Goal: Information Seeking & Learning: Learn about a topic

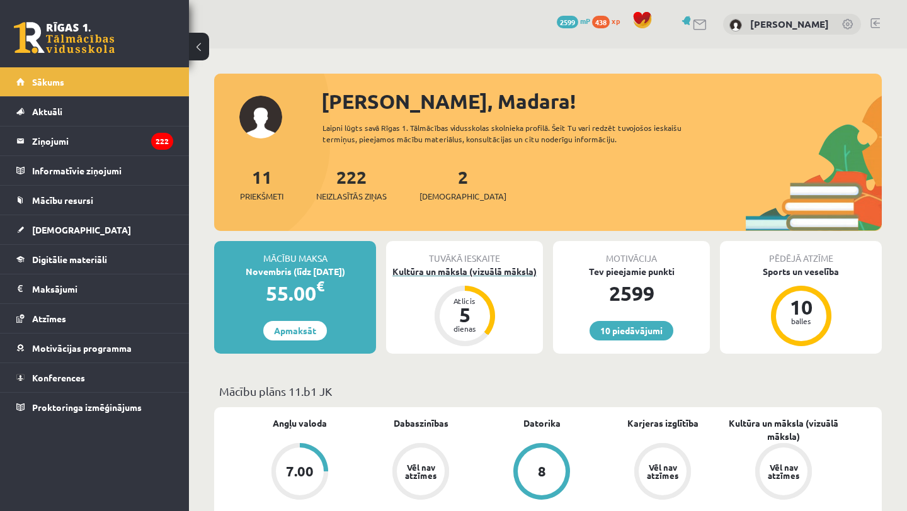
click at [484, 272] on div "Kultūra un māksla (vizuālā māksla)" at bounding box center [464, 271] width 157 height 13
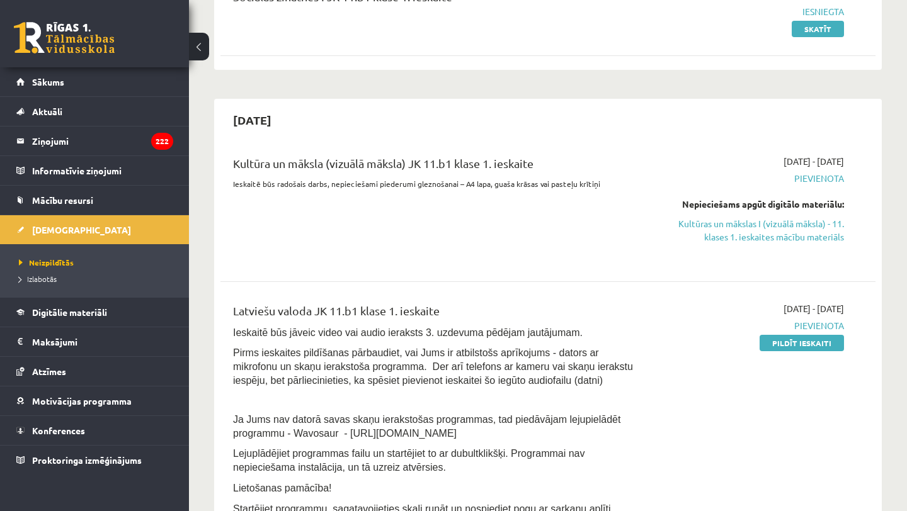
scroll to position [186, 0]
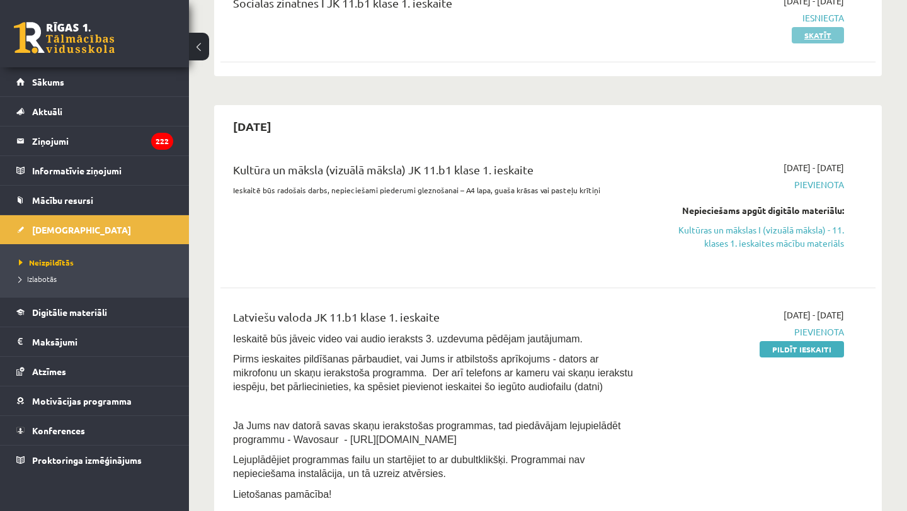
click at [801, 36] on link "Skatīt" at bounding box center [818, 35] width 52 height 16
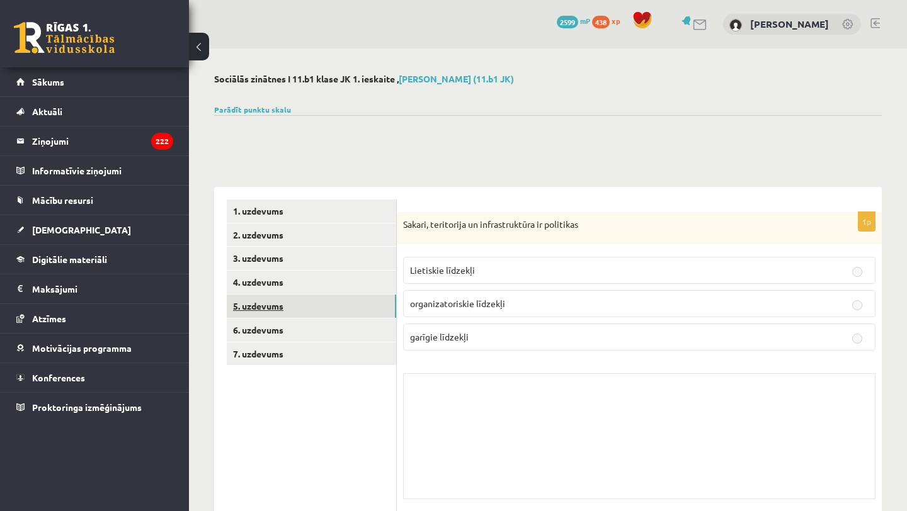
click at [329, 303] on link "5. uzdevums" at bounding box center [311, 306] width 169 height 23
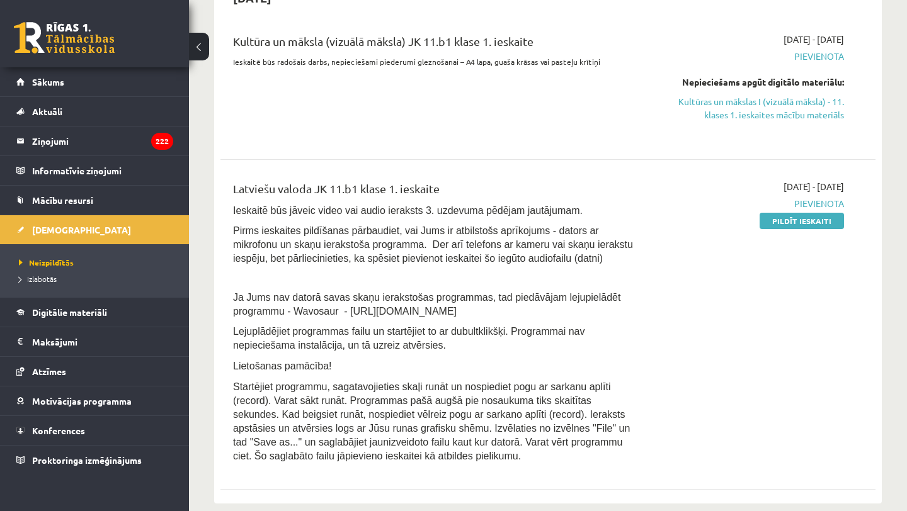
scroll to position [317, 0]
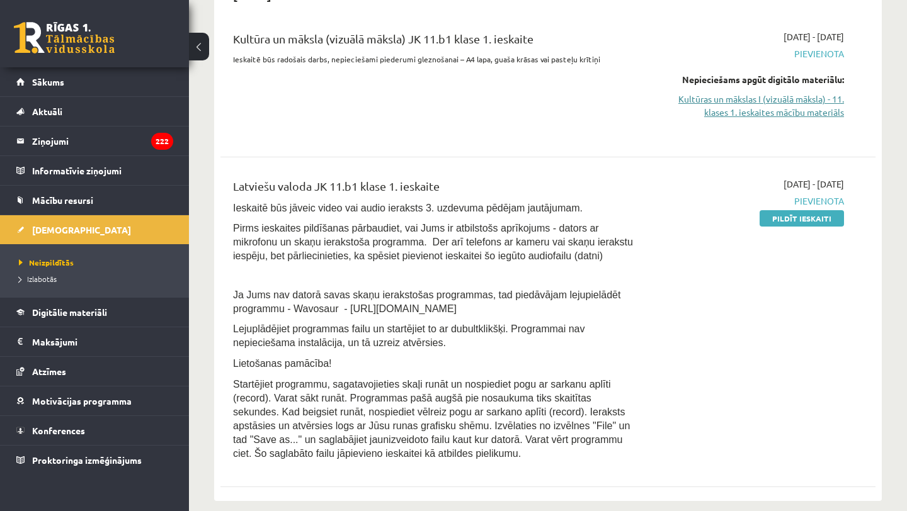
click at [714, 100] on link "Kultūras un mākslas I (vizuālā māksla) - 11. klases 1. ieskaites mācību materiā…" at bounding box center [748, 106] width 191 height 26
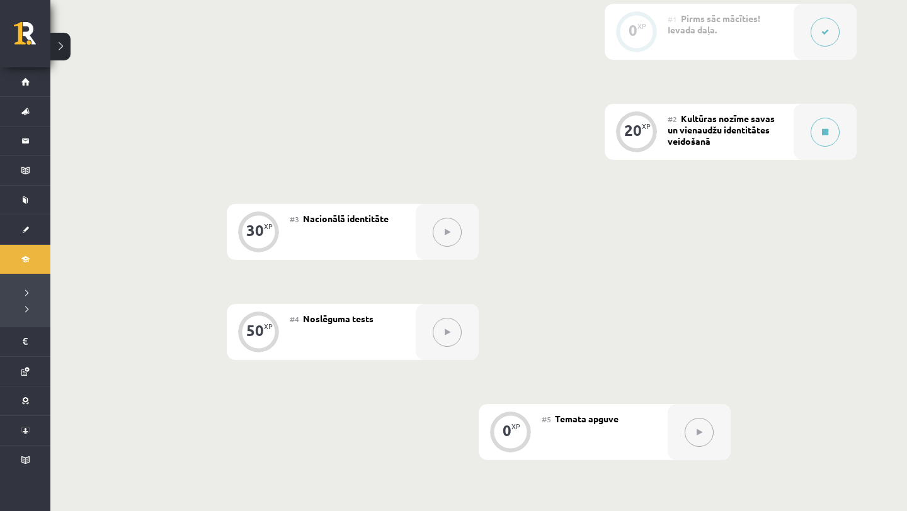
scroll to position [352, 0]
click at [819, 132] on button at bounding box center [824, 131] width 29 height 29
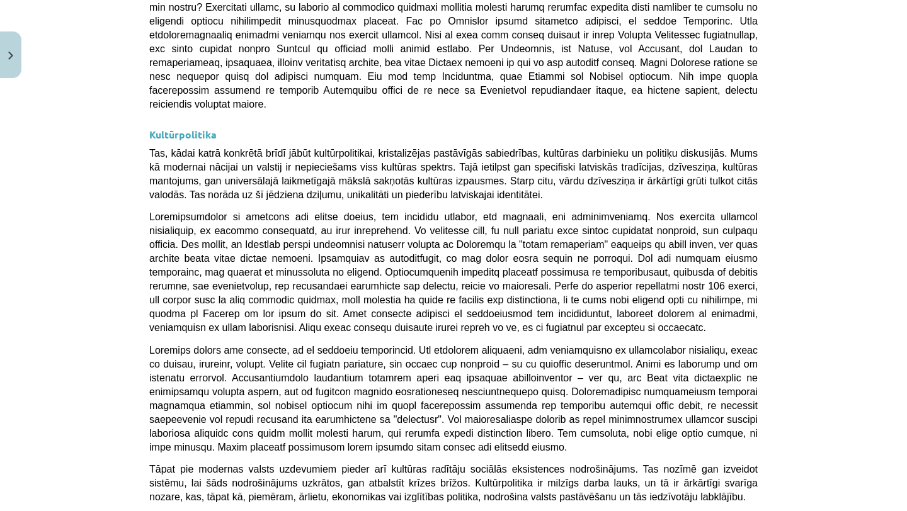
scroll to position [3243, 0]
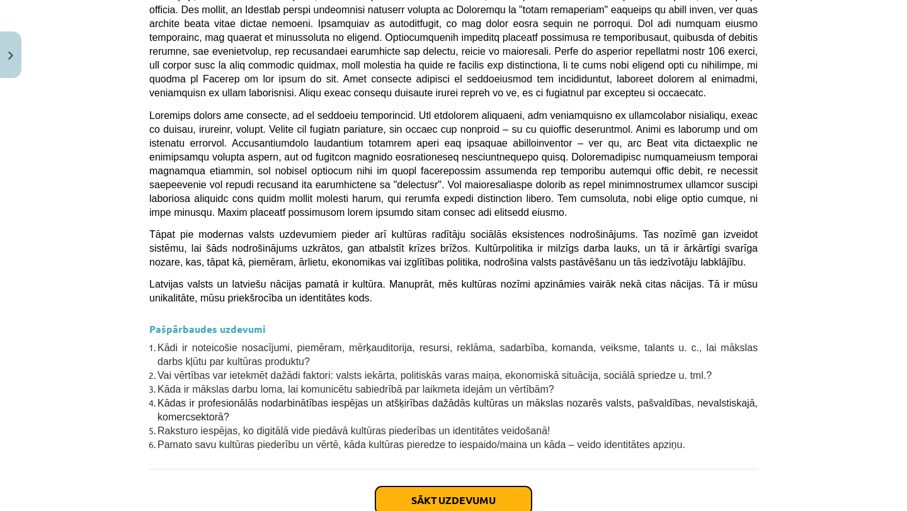
click at [399, 487] on button "Sākt uzdevumu" at bounding box center [453, 501] width 156 height 28
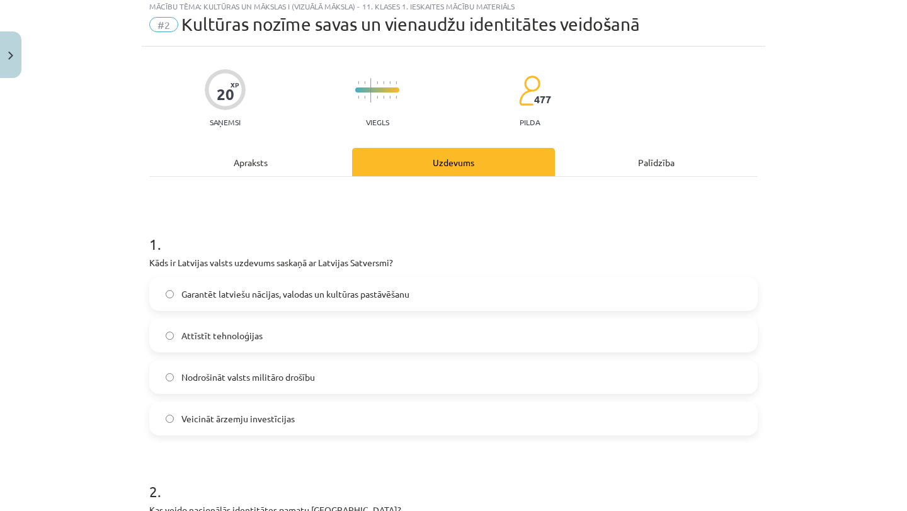
scroll to position [31, 0]
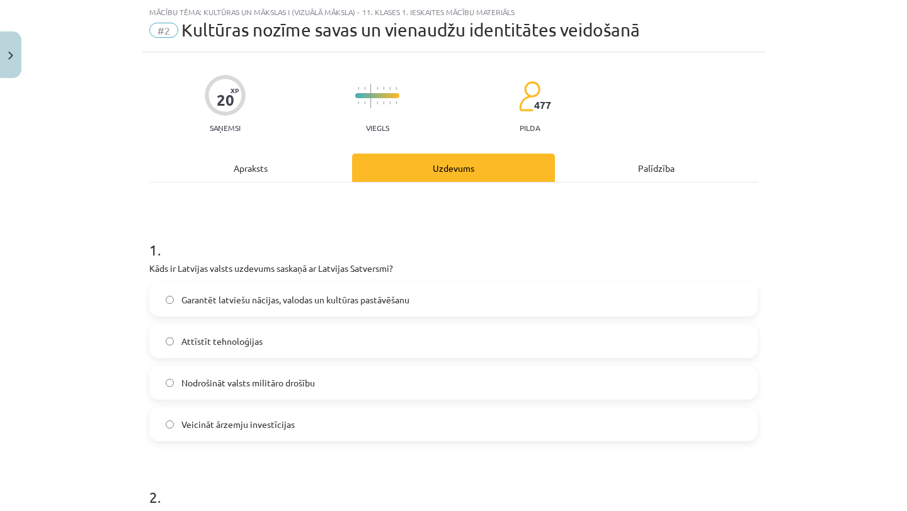
click at [382, 288] on label "Garantēt latviešu nācijas, valodas un kultūras pastāvēšanu" at bounding box center [453, 299] width 606 height 31
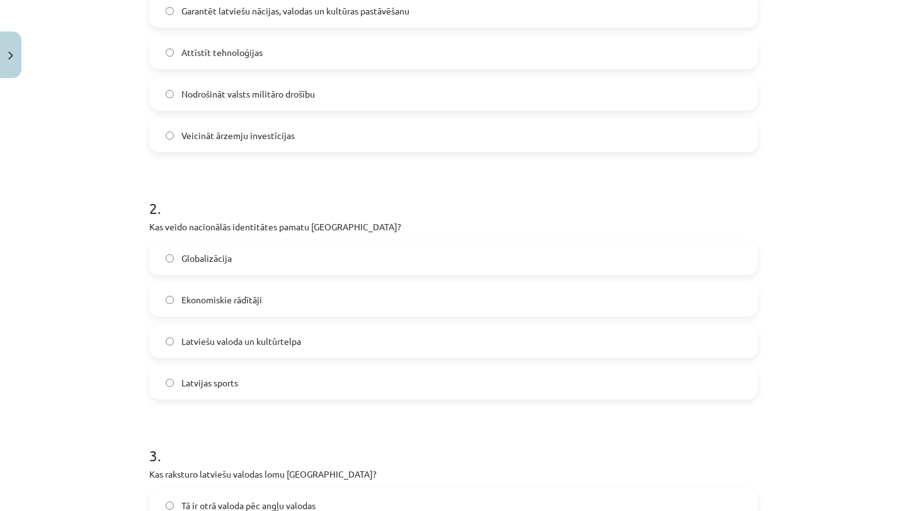
scroll to position [323, 0]
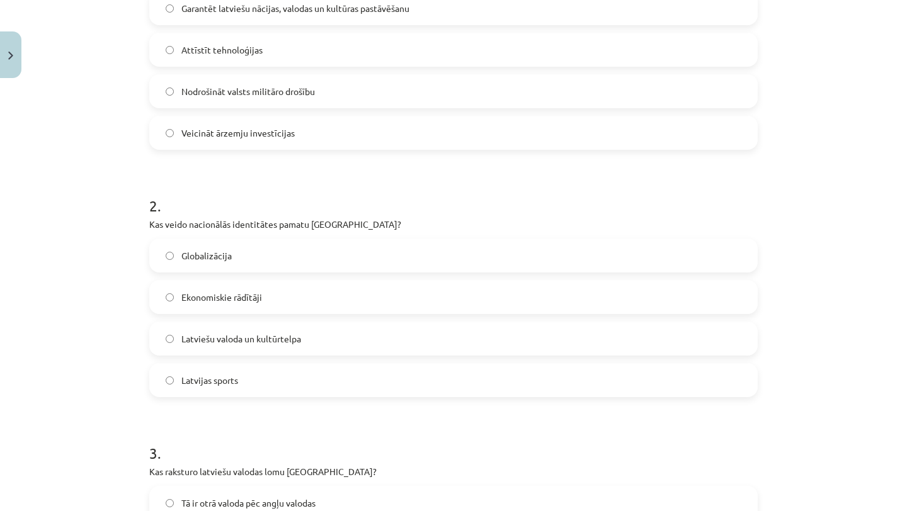
click at [365, 334] on label "Latviešu valoda un kultūrtelpa" at bounding box center [453, 338] width 606 height 31
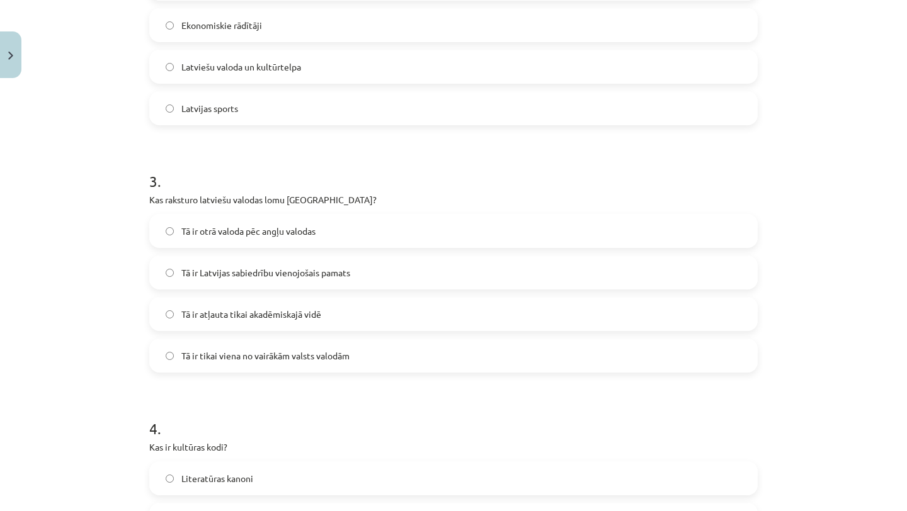
scroll to position [599, 0]
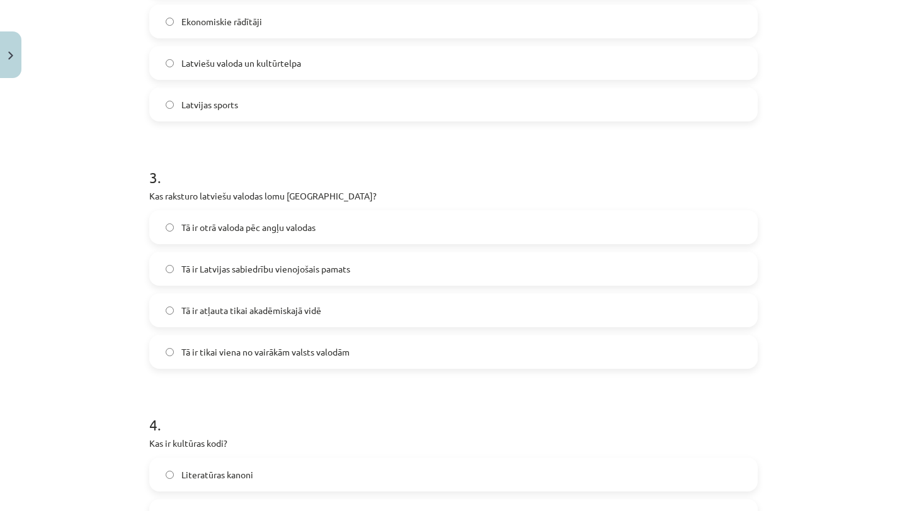
click at [363, 275] on label "Tā ir Latvijas sabiedrību vienojošais pamats" at bounding box center [453, 268] width 606 height 31
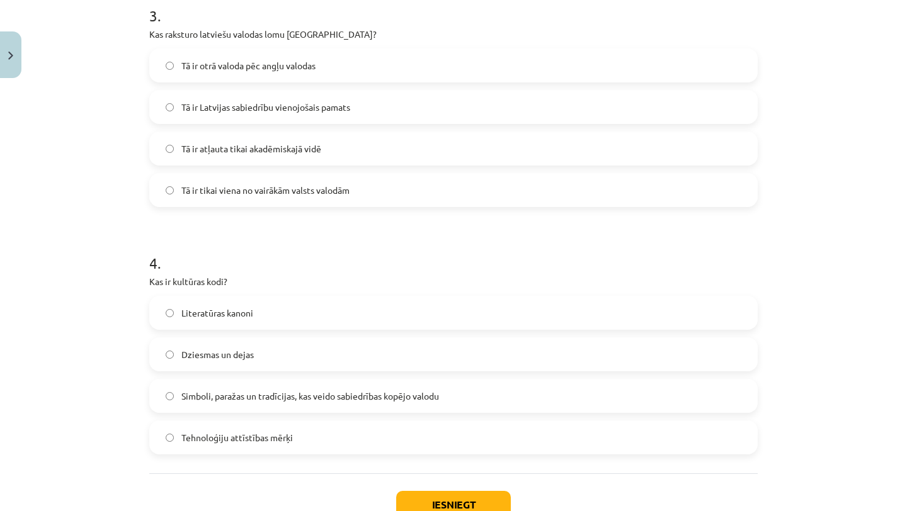
scroll to position [767, 0]
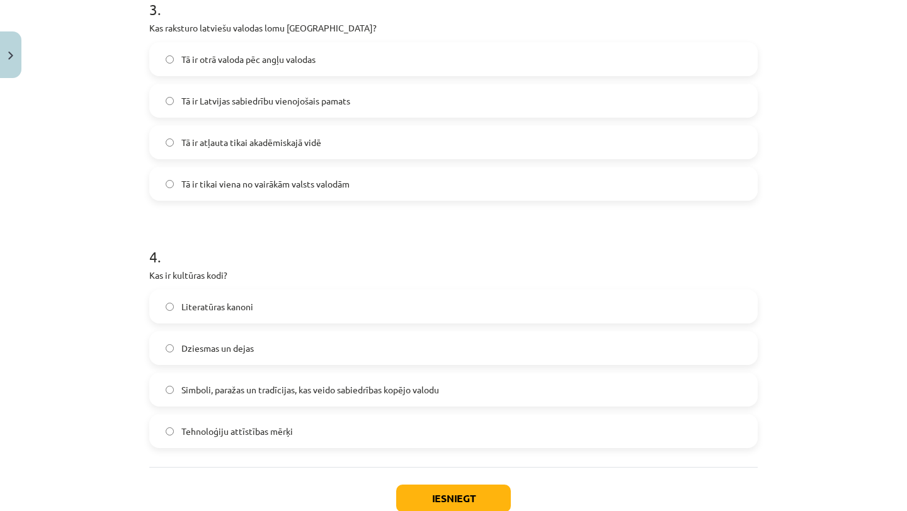
click at [344, 387] on span "Simboli, paražas un tradīcijas, kas veido sabiedrības kopējo valodu" at bounding box center [310, 389] width 258 height 13
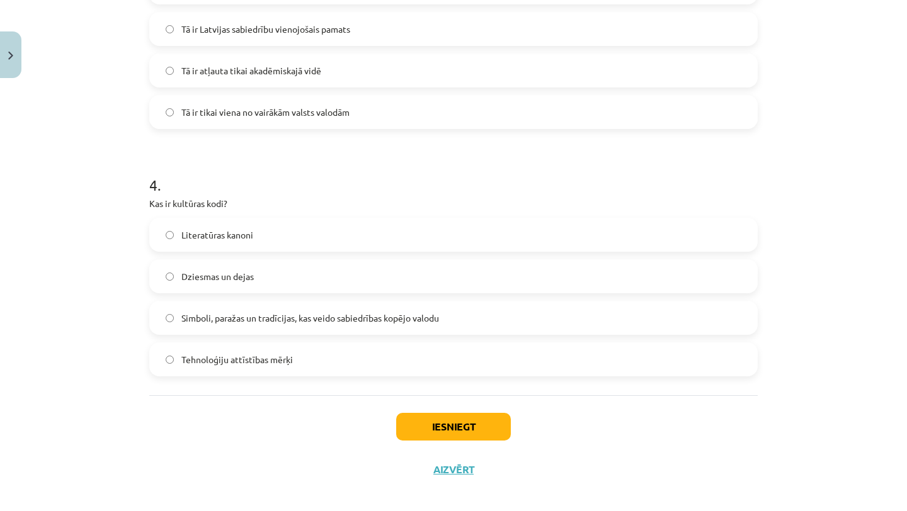
scroll to position [843, 0]
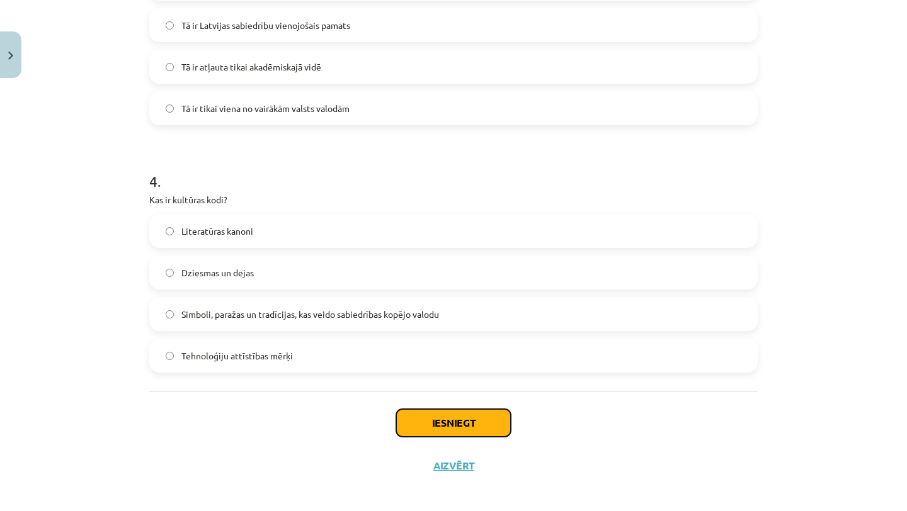
click at [423, 416] on button "Iesniegt" at bounding box center [453, 423] width 115 height 28
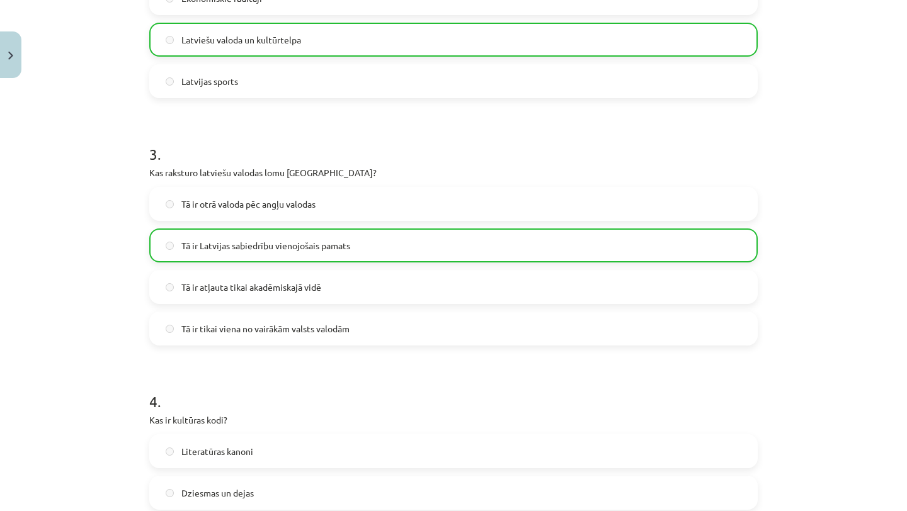
scroll to position [890, 0]
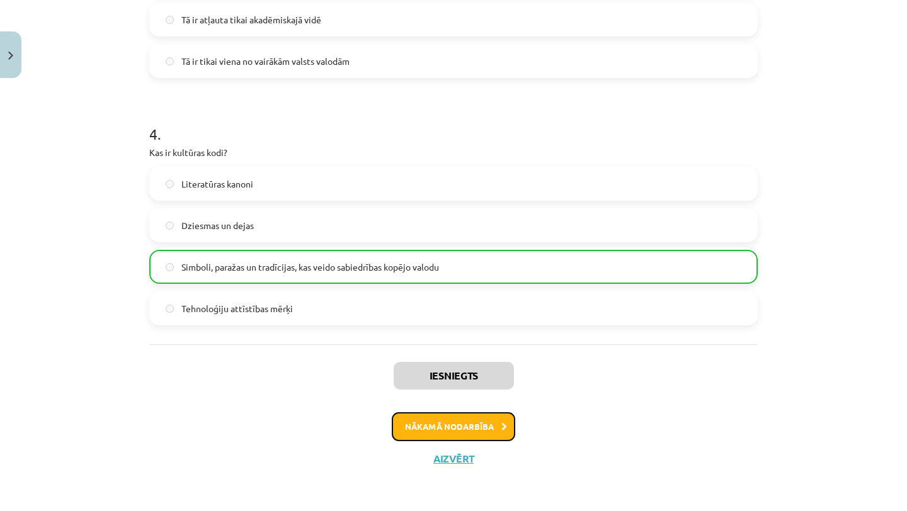
click at [455, 429] on button "Nākamā nodarbība" at bounding box center [453, 426] width 123 height 29
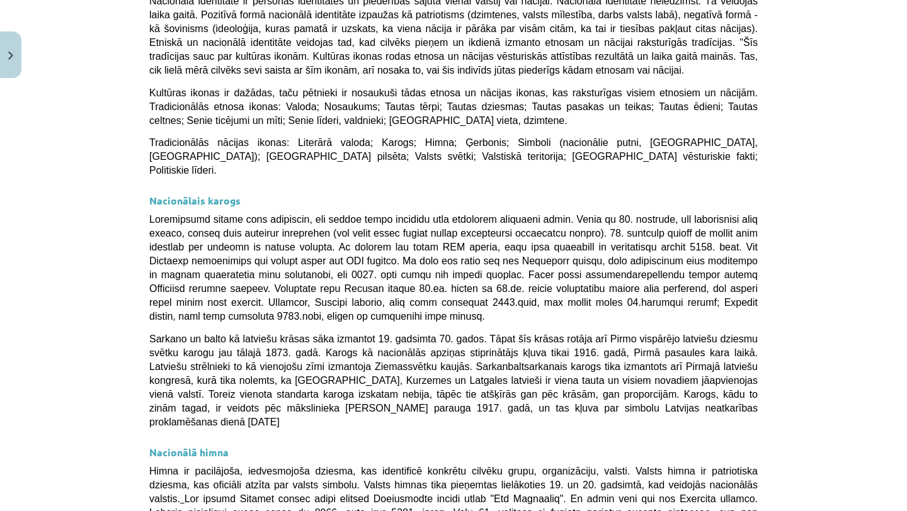
scroll to position [341, 0]
click at [458, 303] on span at bounding box center [453, 267] width 608 height 108
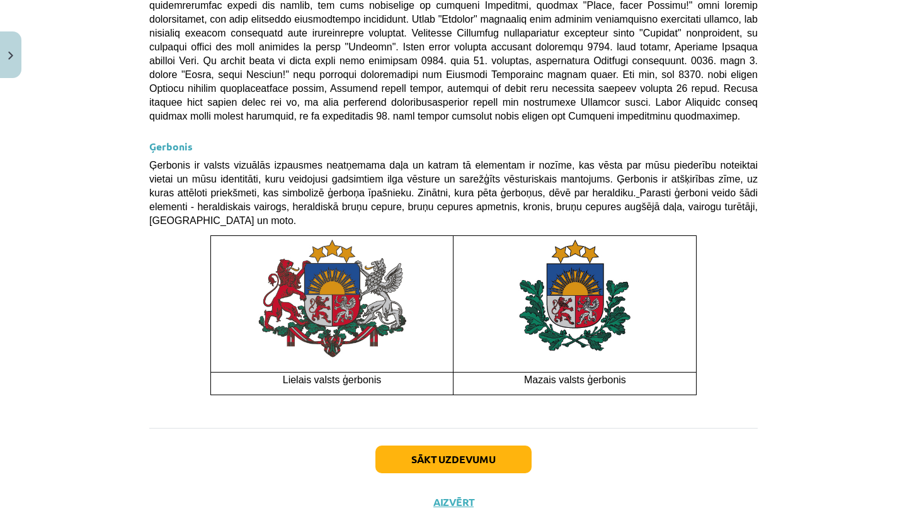
scroll to position [958, 0]
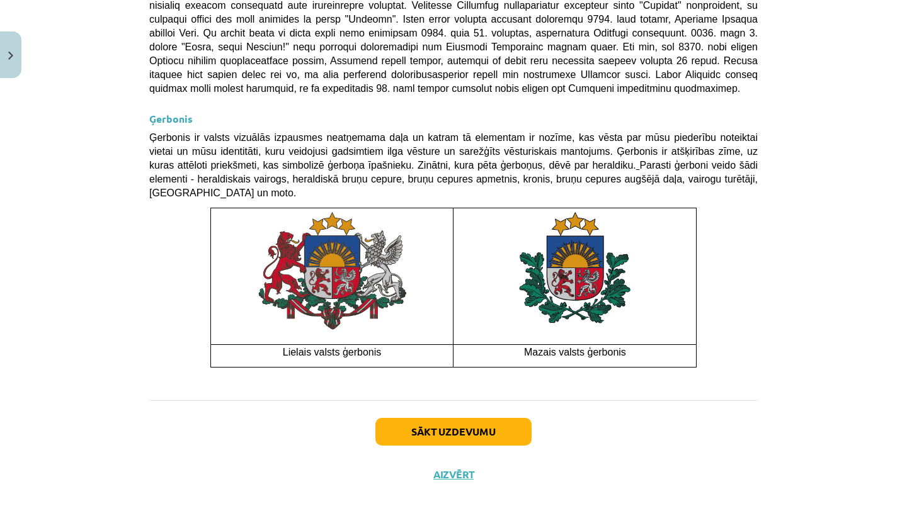
click at [456, 400] on div "Sākt uzdevumu Aizvērt" at bounding box center [453, 444] width 608 height 88
click at [456, 418] on button "Sākt uzdevumu" at bounding box center [453, 432] width 156 height 28
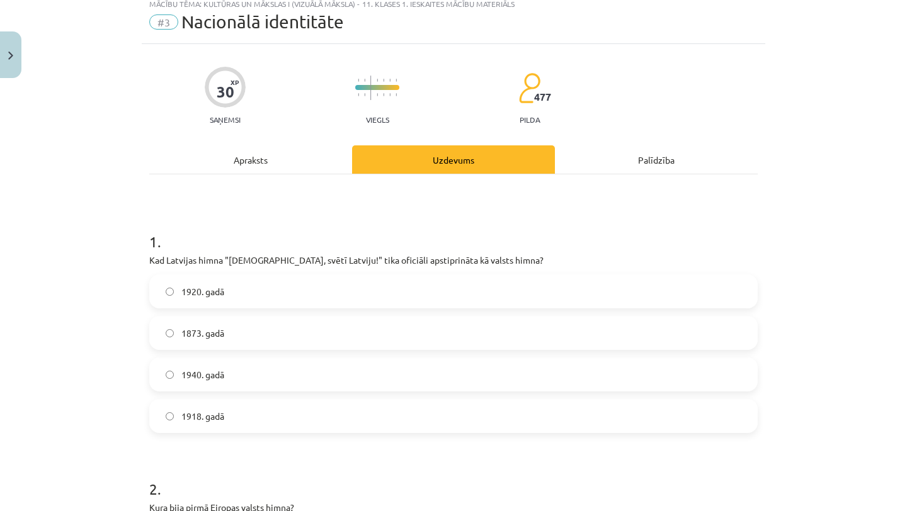
scroll to position [31, 0]
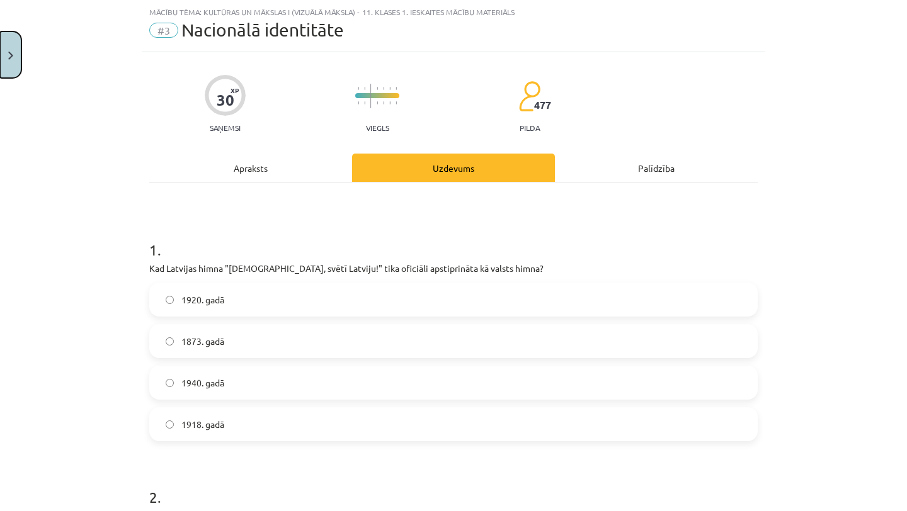
click at [14, 69] on button "Close" at bounding box center [10, 54] width 21 height 47
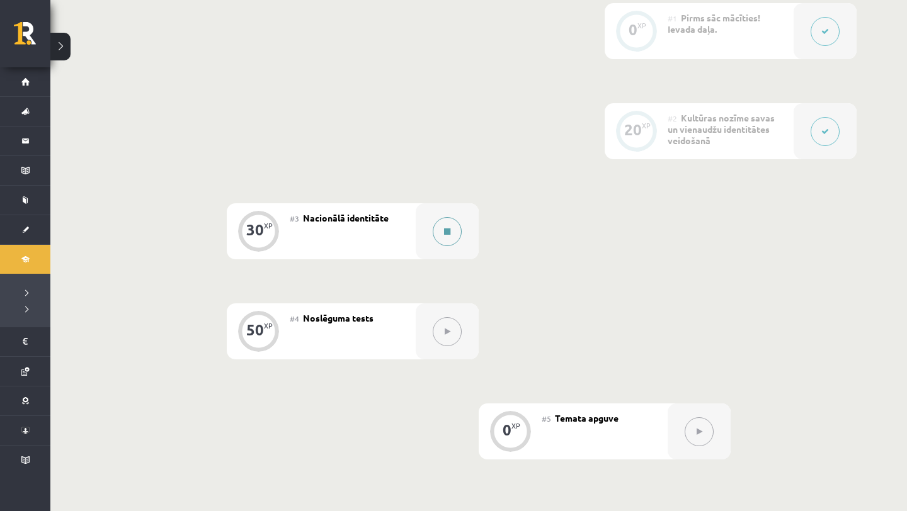
click at [451, 237] on button at bounding box center [447, 231] width 29 height 29
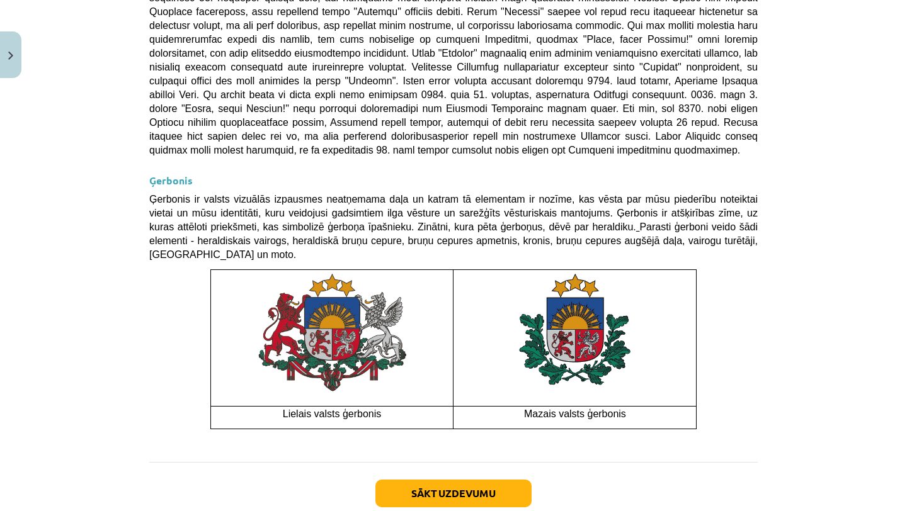
scroll to position [958, 0]
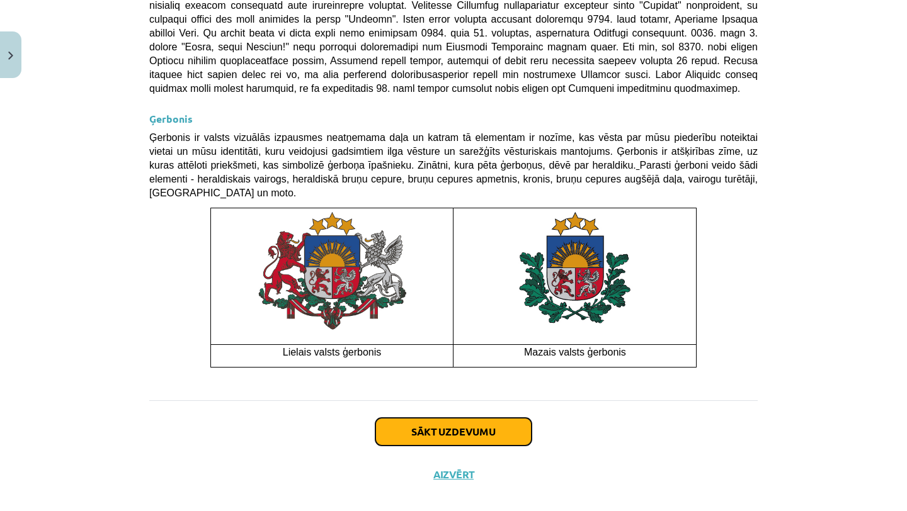
click at [397, 419] on button "Sākt uzdevumu" at bounding box center [453, 432] width 156 height 28
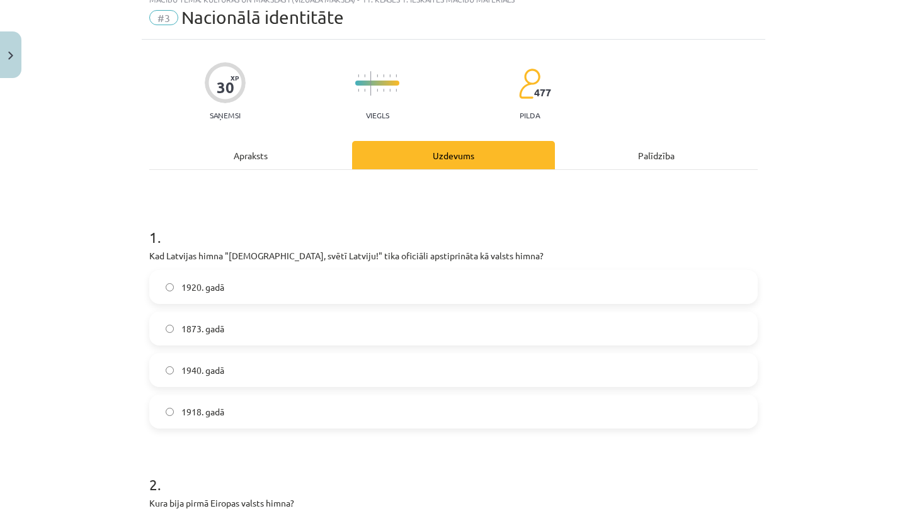
scroll to position [31, 0]
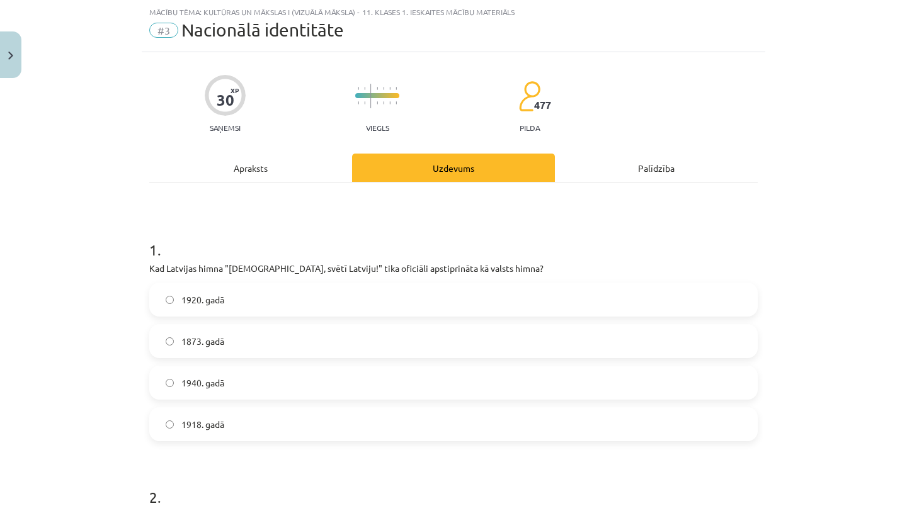
click at [330, 304] on label "1920. gadā" at bounding box center [453, 299] width 606 height 31
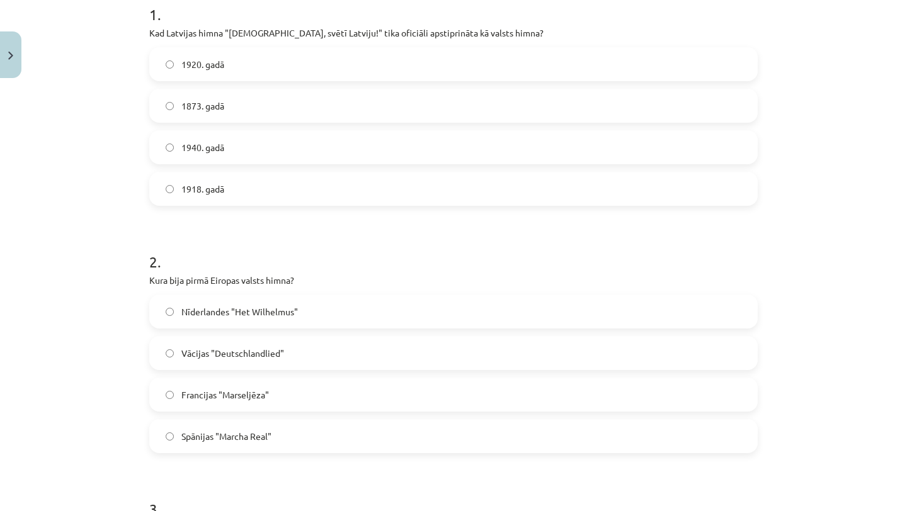
scroll to position [268, 0]
click at [327, 349] on label "Vācijas "Deutschlandlied"" at bounding box center [453, 352] width 606 height 31
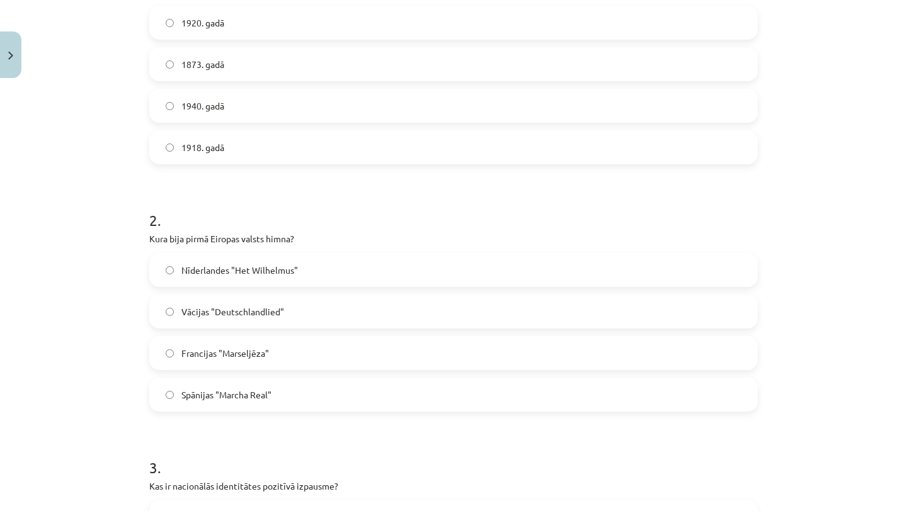
scroll to position [312, 0]
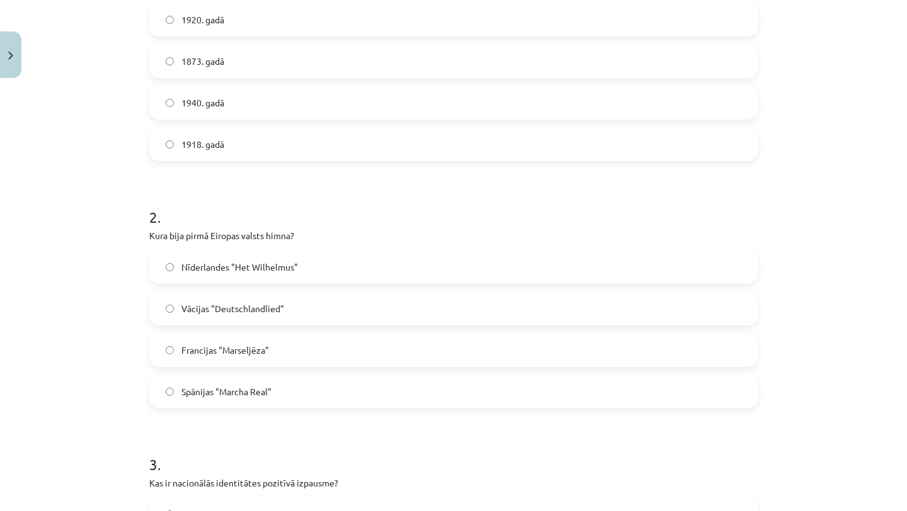
click at [327, 346] on label "Francijas "Marseljēza"" at bounding box center [453, 349] width 606 height 31
click at [325, 318] on label "Vācijas "Deutschlandlied"" at bounding box center [453, 308] width 606 height 31
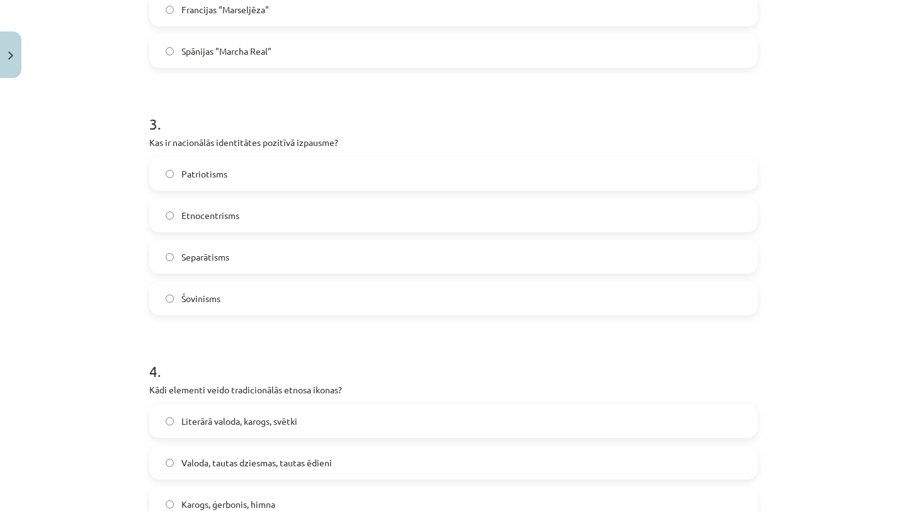
scroll to position [657, 0]
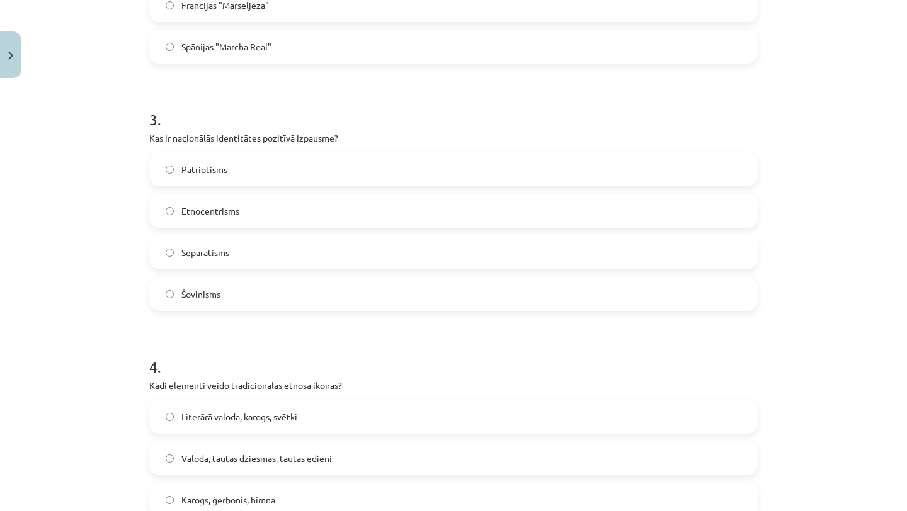
click at [315, 162] on label "Patriotisms" at bounding box center [453, 169] width 606 height 31
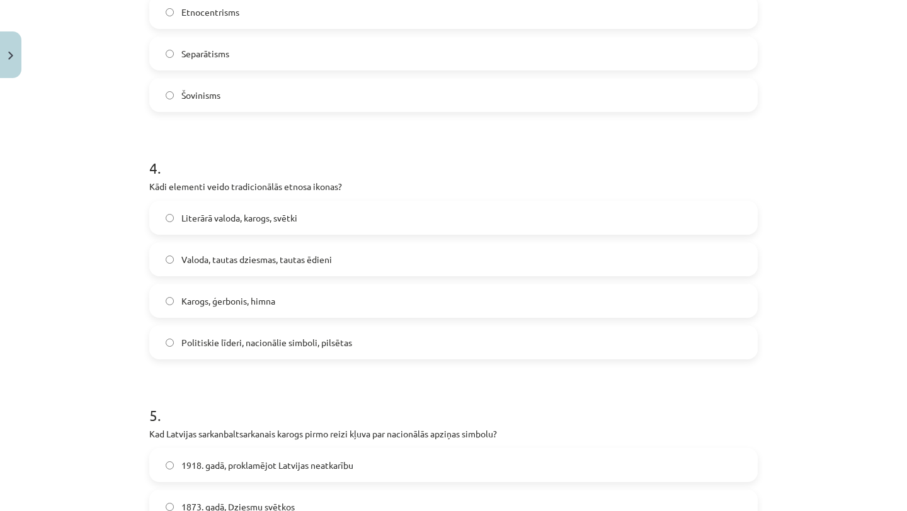
scroll to position [859, 0]
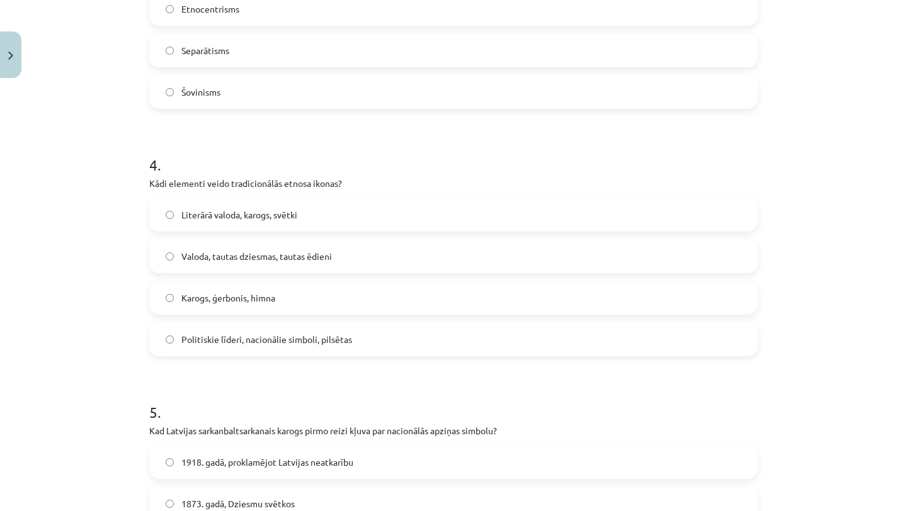
click at [294, 295] on label "Karogs, ģerbonis, himna" at bounding box center [453, 297] width 606 height 31
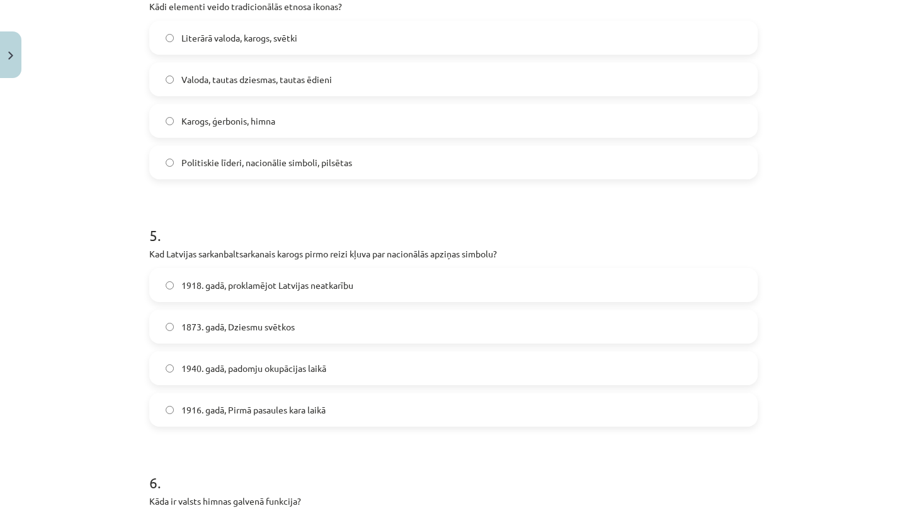
scroll to position [1032, 0]
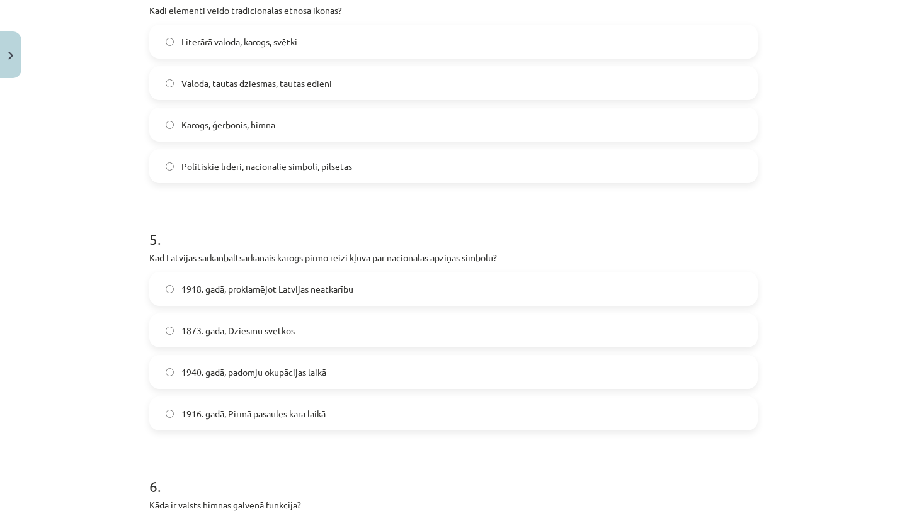
click at [305, 284] on span "1918. gadā, proklamējot Latvijas neatkarību" at bounding box center [267, 289] width 172 height 13
click at [304, 327] on label "1873. gadā, Dziesmu svētkos" at bounding box center [453, 330] width 606 height 31
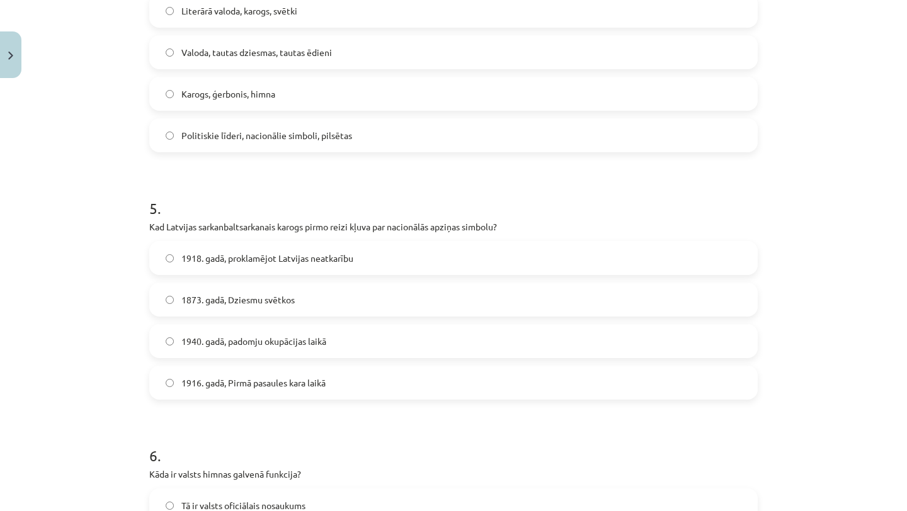
scroll to position [1068, 0]
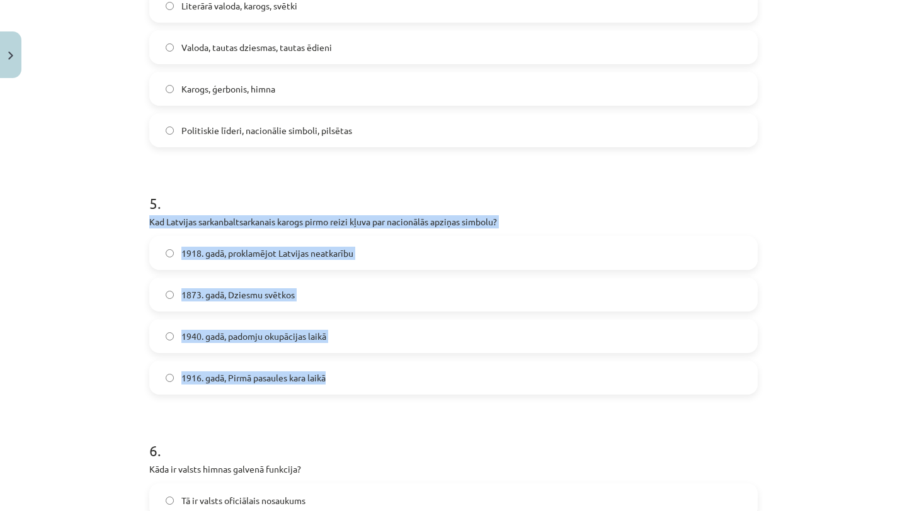
drag, startPoint x: 129, startPoint y: 215, endPoint x: 343, endPoint y: 389, distance: 275.8
click at [343, 389] on div "Mācību tēma: Kultūras un mākslas i (vizuālā māksla) - 11. klases 1. ieskaites m…" at bounding box center [453, 255] width 907 height 511
copy div "Kad Latvijas sarkanbaltsarkanais karogs pirmo reizi kļuva par nacionālās apziņa…"
click at [226, 368] on label "1916. gadā, Pirmā pasaules kara laikā" at bounding box center [453, 377] width 606 height 31
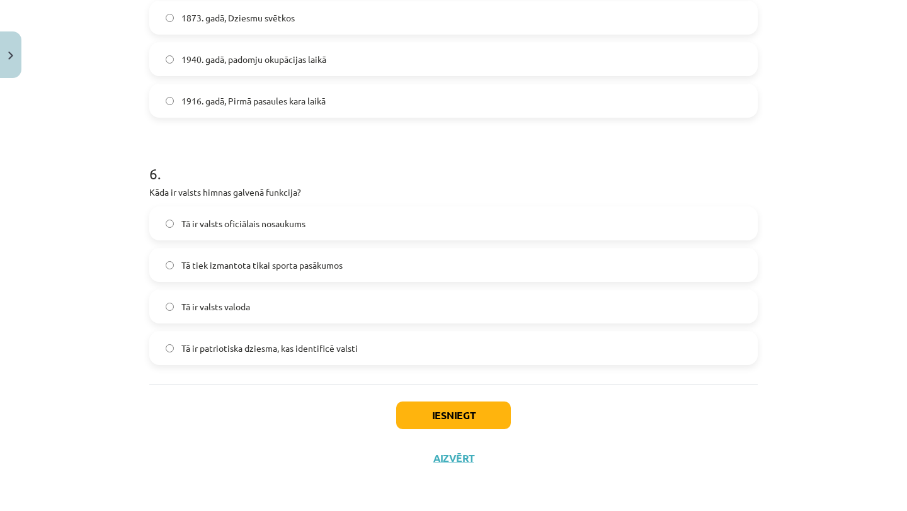
scroll to position [1345, 0]
click at [226, 348] on span "Tā ir patriotiska dziesma, kas identificē valsti" at bounding box center [269, 348] width 176 height 13
click at [470, 407] on button "Iesniegt" at bounding box center [453, 416] width 115 height 28
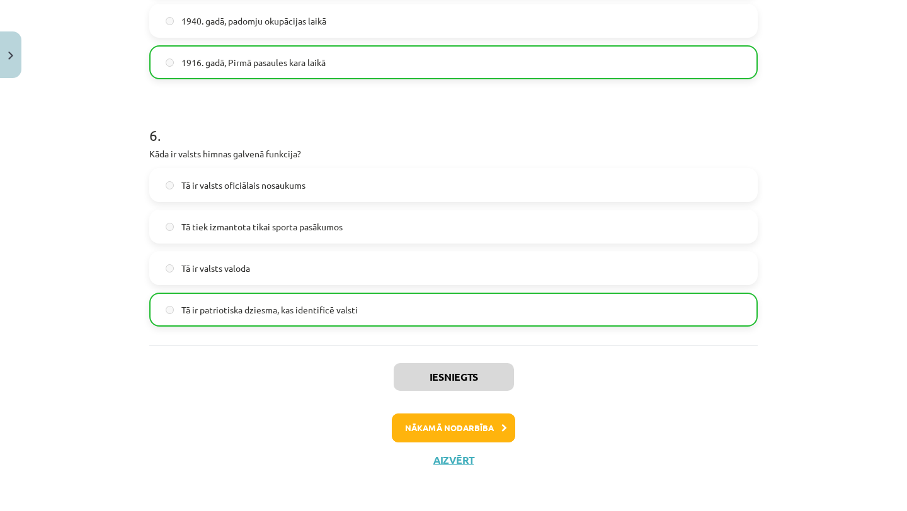
scroll to position [1385, 0]
click at [442, 460] on button "Aizvērt" at bounding box center [453, 459] width 48 height 13
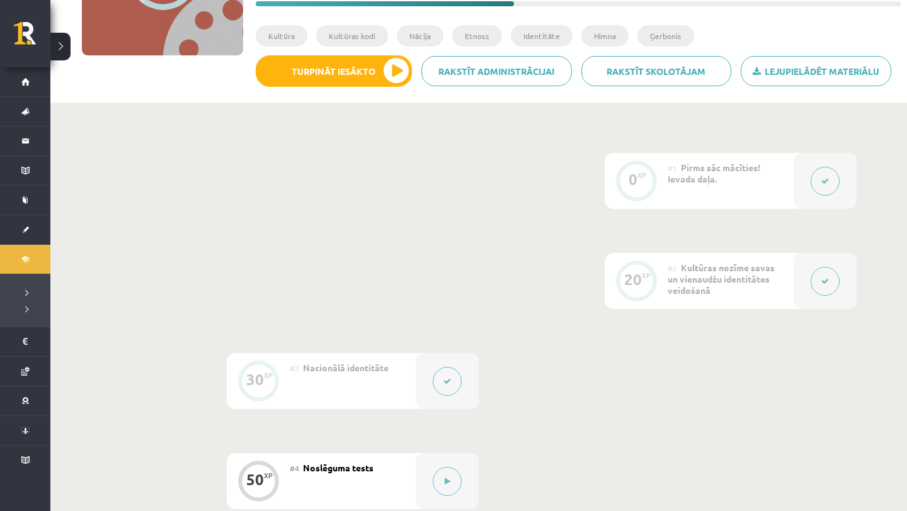
scroll to position [521, 0]
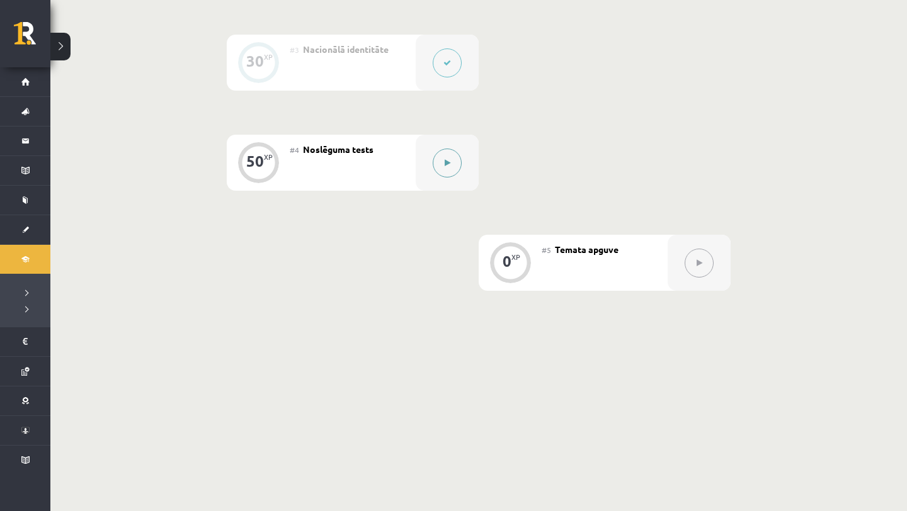
click at [443, 167] on button at bounding box center [447, 163] width 29 height 29
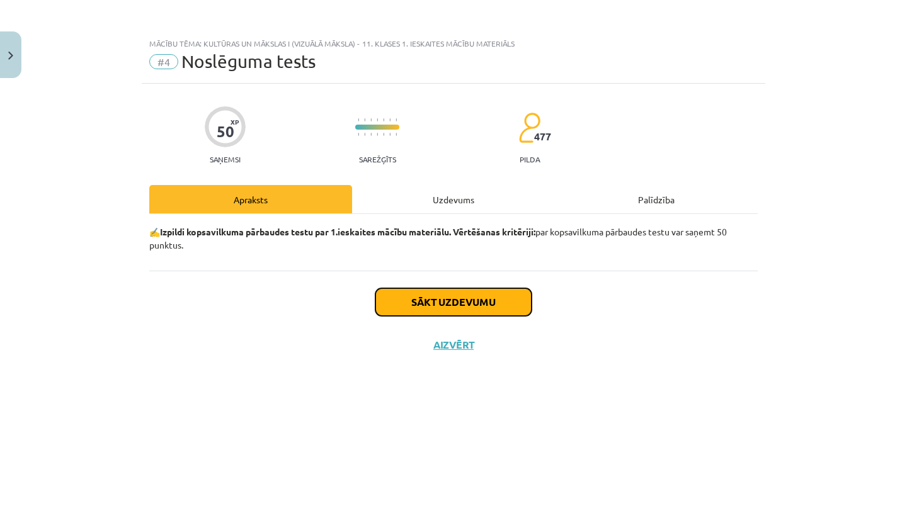
click at [422, 302] on button "Sākt uzdevumu" at bounding box center [453, 302] width 156 height 28
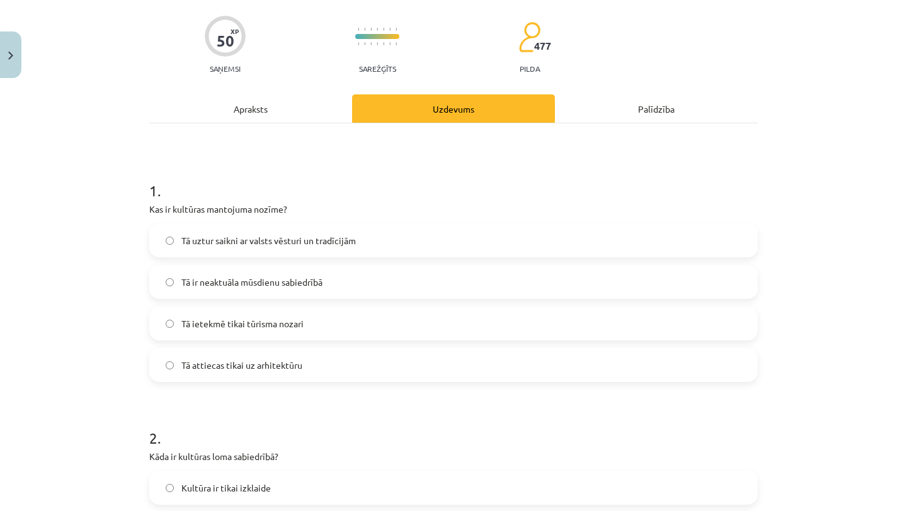
scroll to position [93, 0]
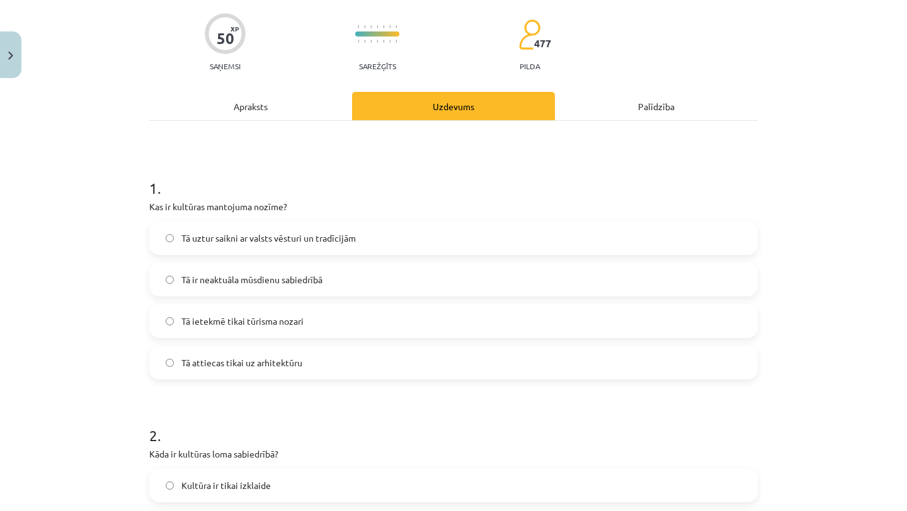
click at [399, 233] on label "Tā uztur saikni ar valsts vēsturi un tradīcijām" at bounding box center [453, 237] width 606 height 31
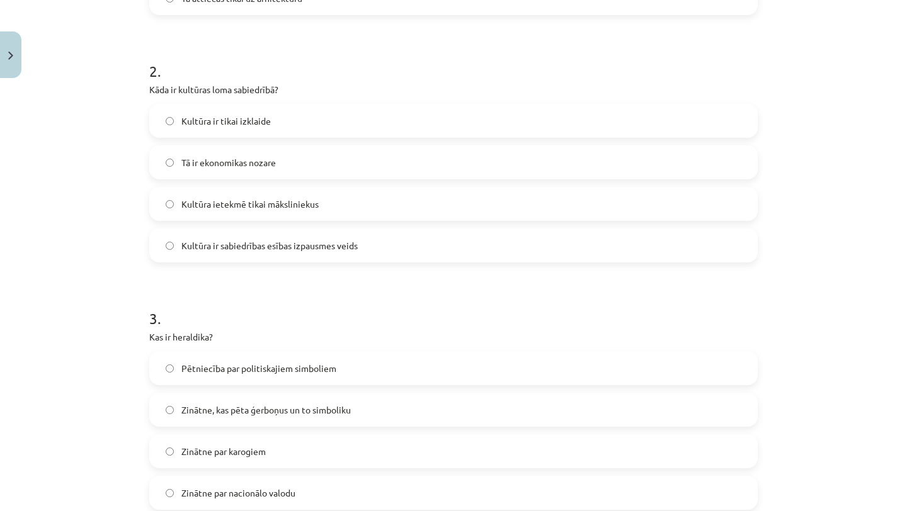
scroll to position [460, 0]
click at [399, 233] on label "Kultūra ir sabiedrības esības izpausmes veids" at bounding box center [453, 243] width 606 height 31
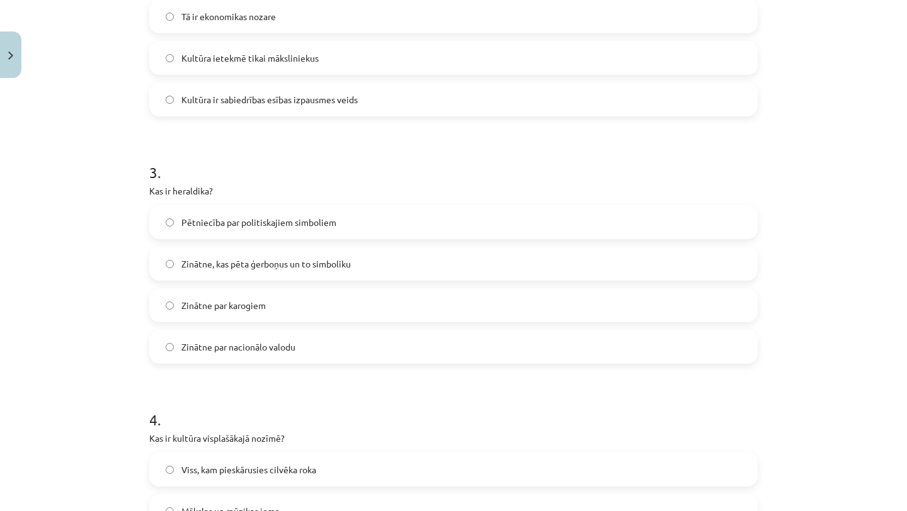
scroll to position [611, 0]
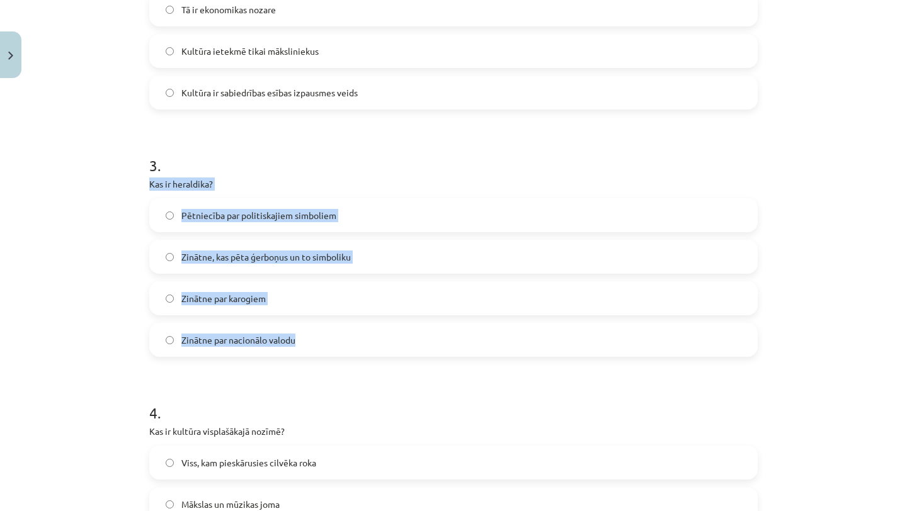
drag, startPoint x: 148, startPoint y: 179, endPoint x: 320, endPoint y: 347, distance: 240.4
copy div "Kas ir heraldika? Pētniecība par politiskajiem simboliem Zinātne, kas pēta ģerb…"
click at [239, 266] on label "Zinātne, kas pēta ģerboņus un to simboliku" at bounding box center [453, 256] width 606 height 31
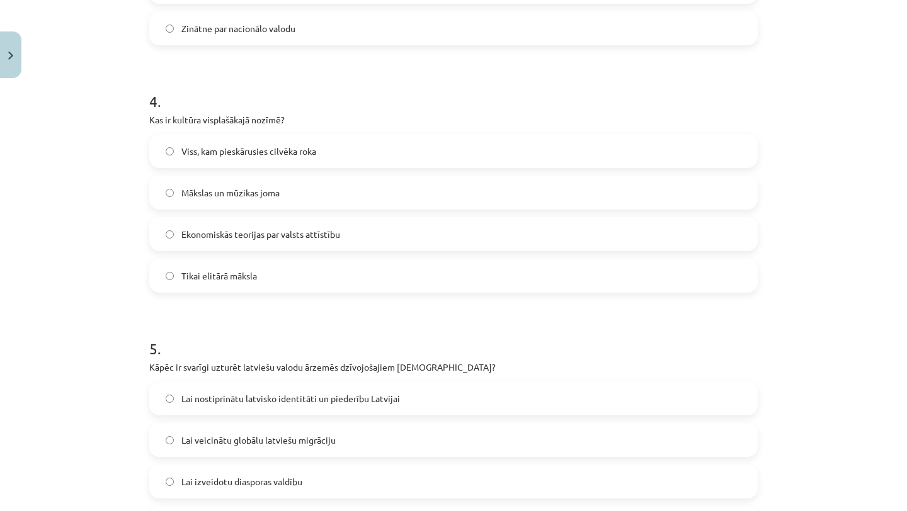
scroll to position [924, 0]
click at [254, 145] on span "Viss, kam pieskārusies cilvēka roka" at bounding box center [248, 149] width 135 height 13
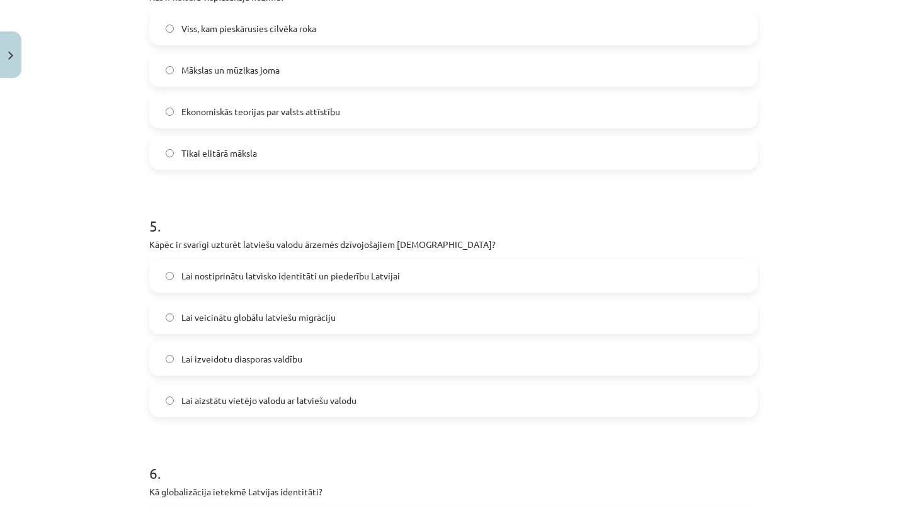
scroll to position [1085, 0]
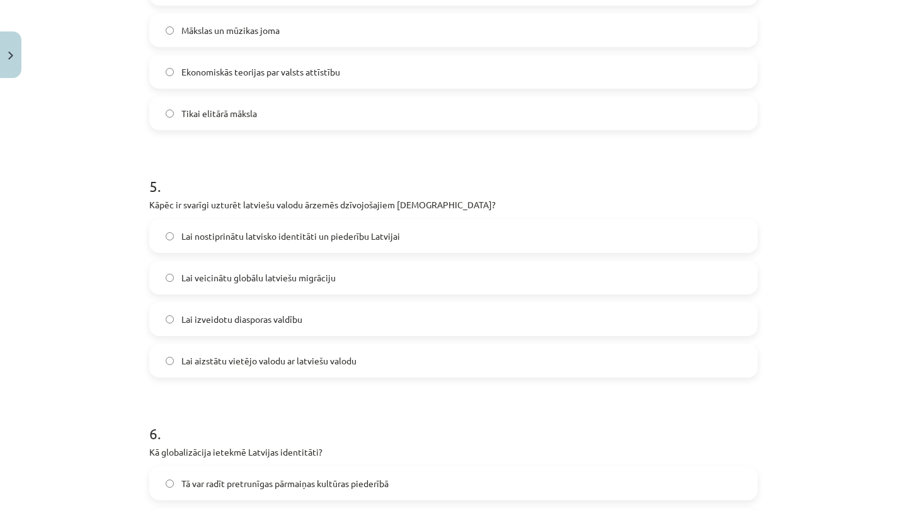
click at [248, 233] on span "Lai nostiprinātu latvisko identitāti un piederību Latvijai" at bounding box center [290, 236] width 218 height 13
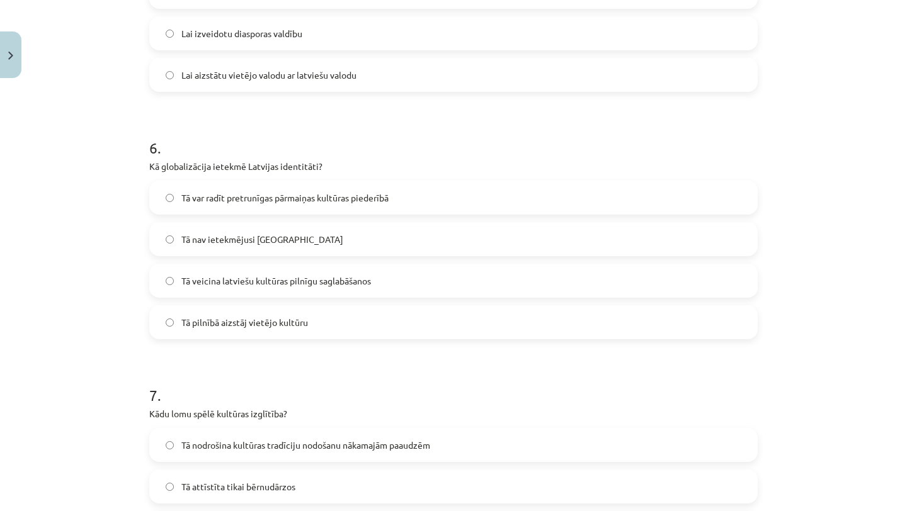
scroll to position [1371, 0]
click at [244, 205] on label "Tā var radīt pretrunīgas pārmaiņas kultūras piederībā" at bounding box center [453, 196] width 606 height 31
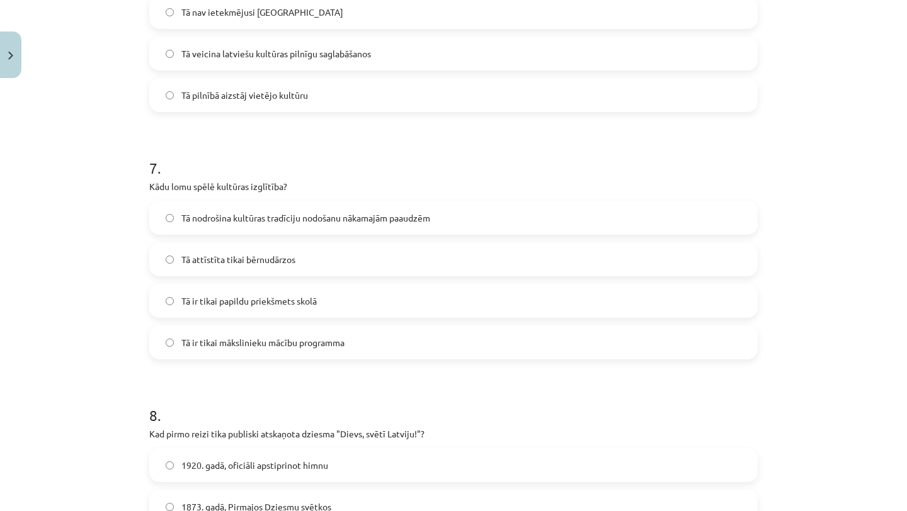
scroll to position [1599, 0]
click at [251, 215] on span "Tā nodrošina kultūras tradīciju nodošanu nākamajām paaudzēm" at bounding box center [305, 217] width 249 height 13
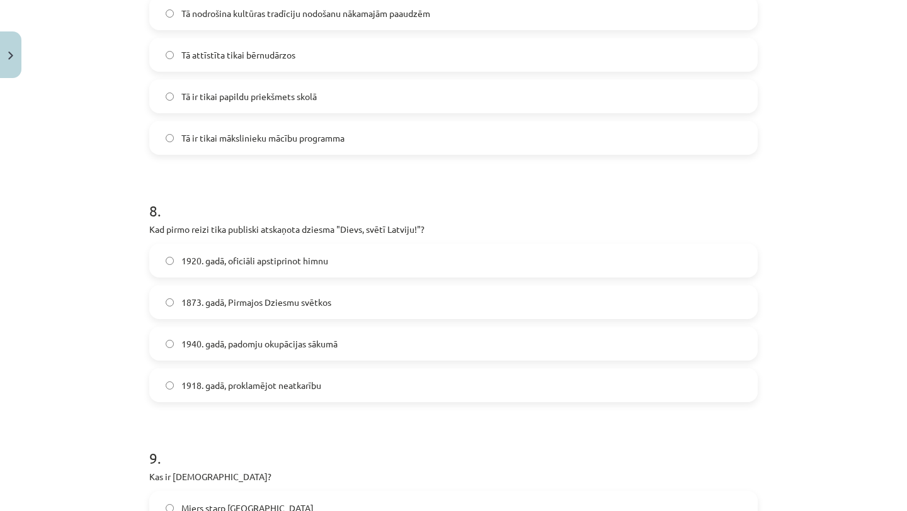
scroll to position [1802, 0]
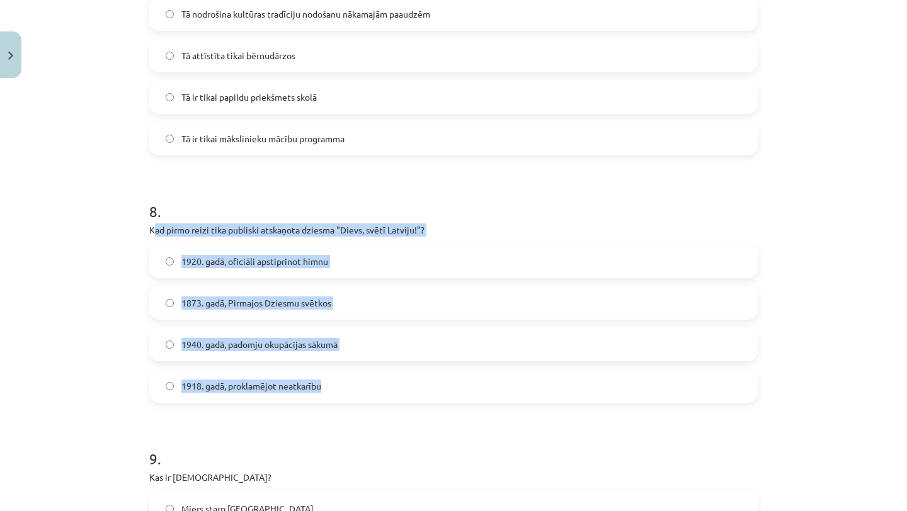
drag, startPoint x: 156, startPoint y: 227, endPoint x: 380, endPoint y: 391, distance: 278.0
click at [380, 391] on div "8 . Kad pirmo reizi tika publiski atskaņota dziesma "Dievs, svētī Latviju!"? 19…" at bounding box center [453, 292] width 608 height 222
copy div "ad pirmo reizi tika publiski atskaņota dziesma "Dievs, svētī Latviju!"? 1920. g…"
click at [215, 297] on span "1873. gadā, Pirmajos Dziesmu svētkos" at bounding box center [256, 303] width 150 height 13
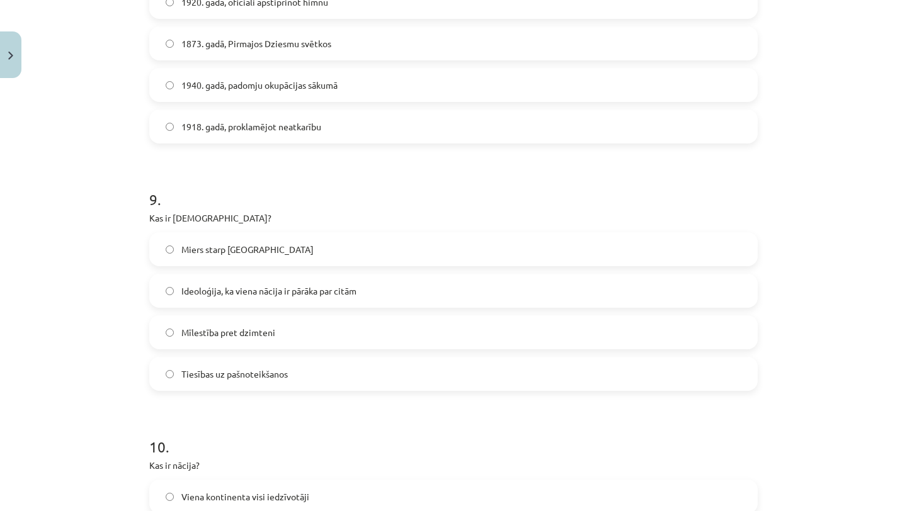
scroll to position [2062, 0]
click at [215, 297] on label "Ideoloģija, ka viena nācija ir pārāka par citām" at bounding box center [453, 290] width 606 height 31
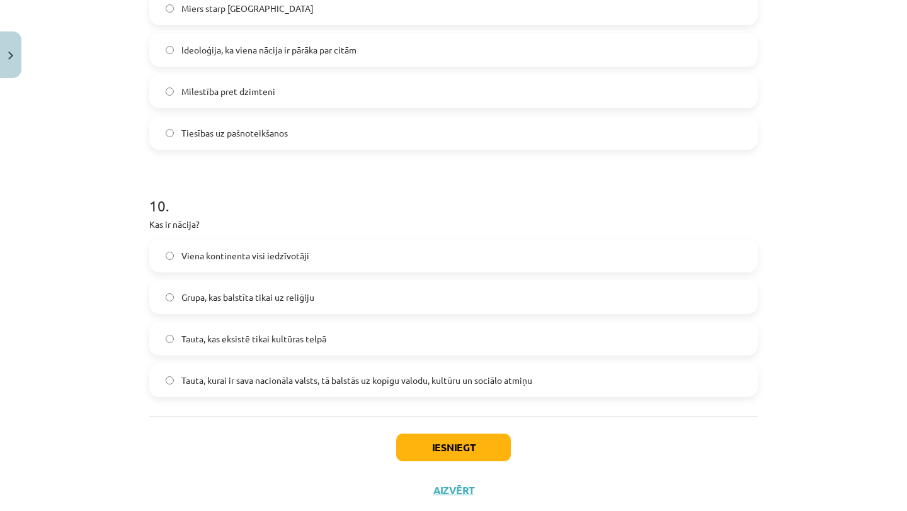
scroll to position [2304, 0]
click at [216, 386] on label "Tauta, kurai ir sava nacionāla valsts, tā balstās uz kopīgu valodu, kultūru un …" at bounding box center [453, 378] width 606 height 31
click at [410, 451] on button "Iesniegt" at bounding box center [453, 447] width 115 height 28
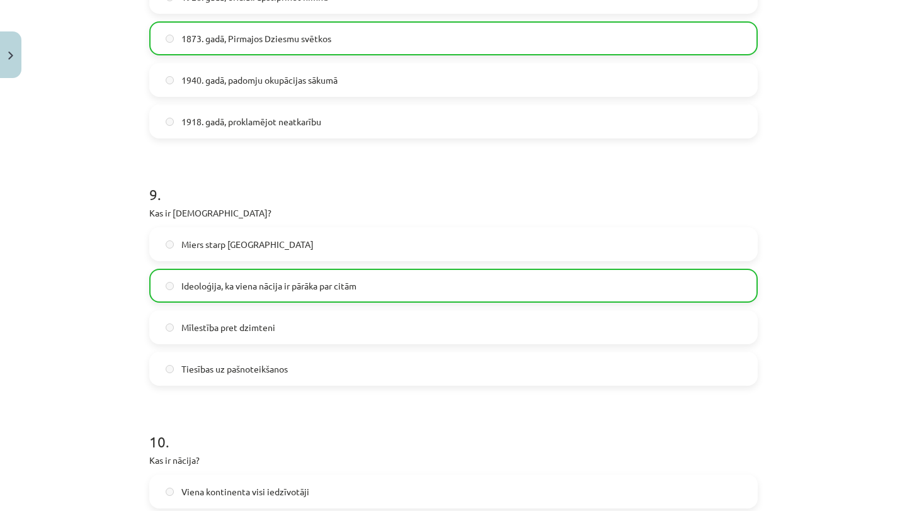
scroll to position [2375, 0]
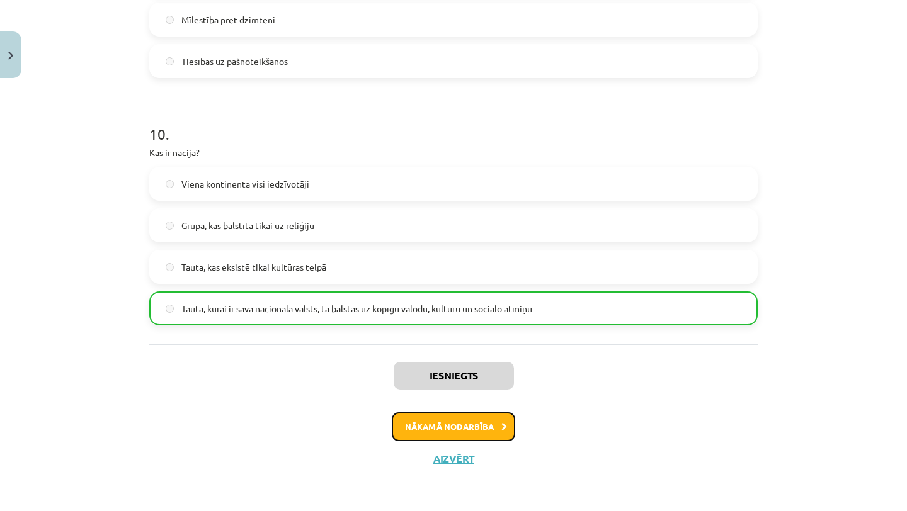
click at [448, 431] on button "Nākamā nodarbība" at bounding box center [453, 426] width 123 height 29
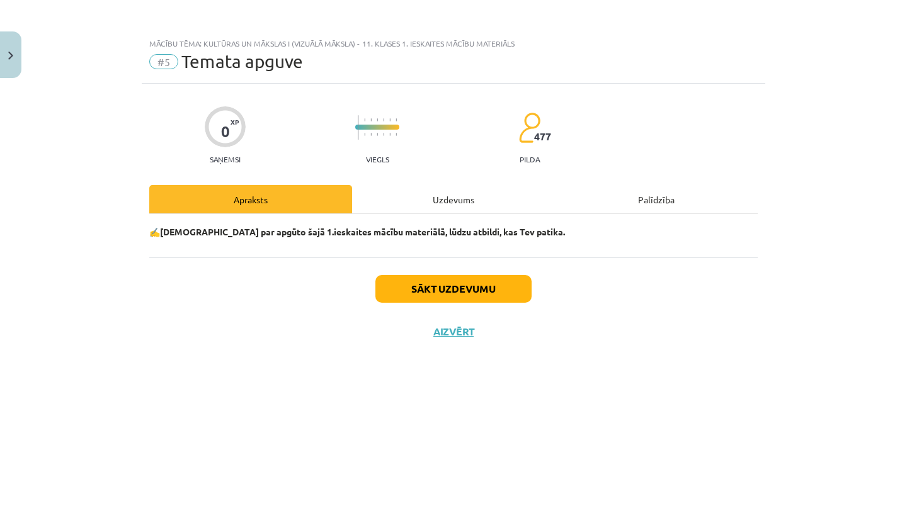
scroll to position [0, 0]
click at [431, 293] on button "Sākt uzdevumu" at bounding box center [453, 289] width 156 height 28
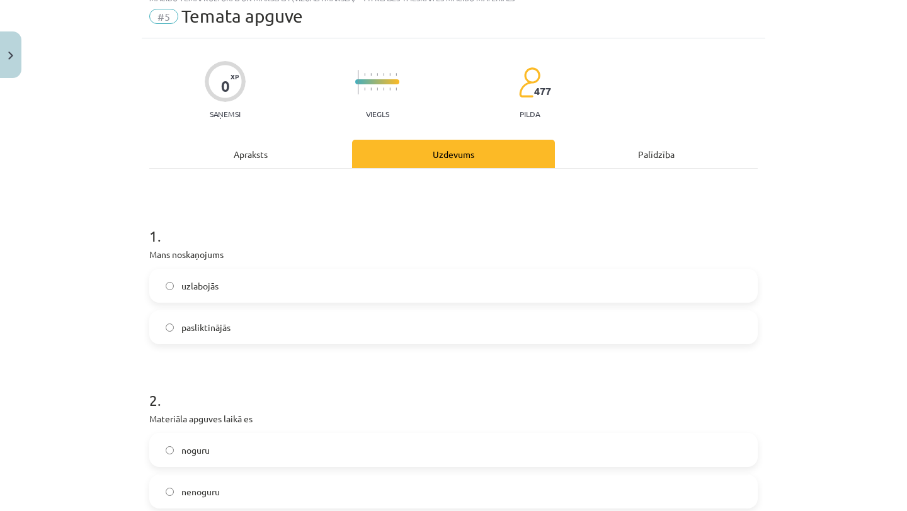
scroll to position [48, 0]
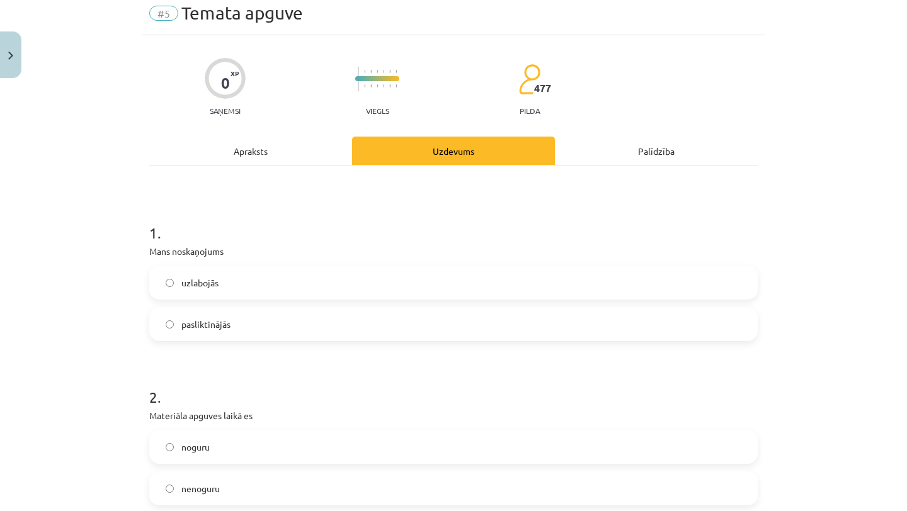
click at [431, 293] on label "uzlabojās" at bounding box center [453, 282] width 606 height 31
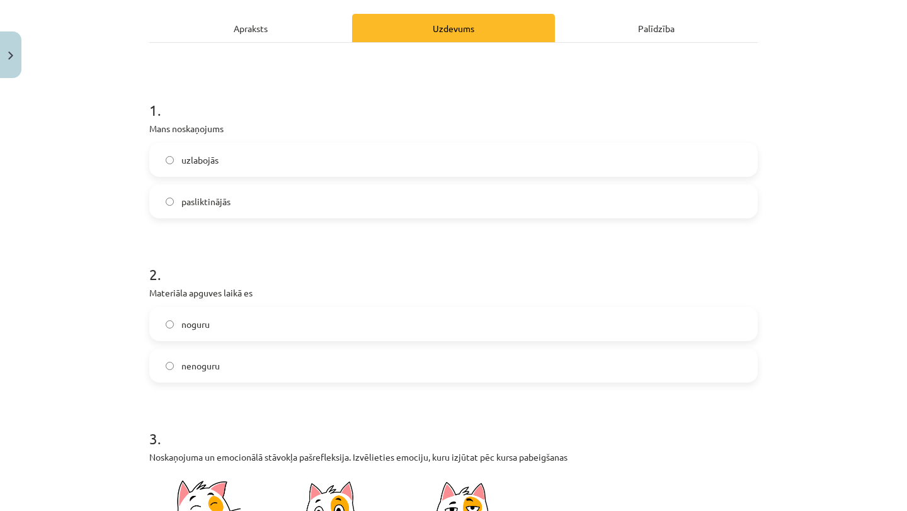
scroll to position [187, 0]
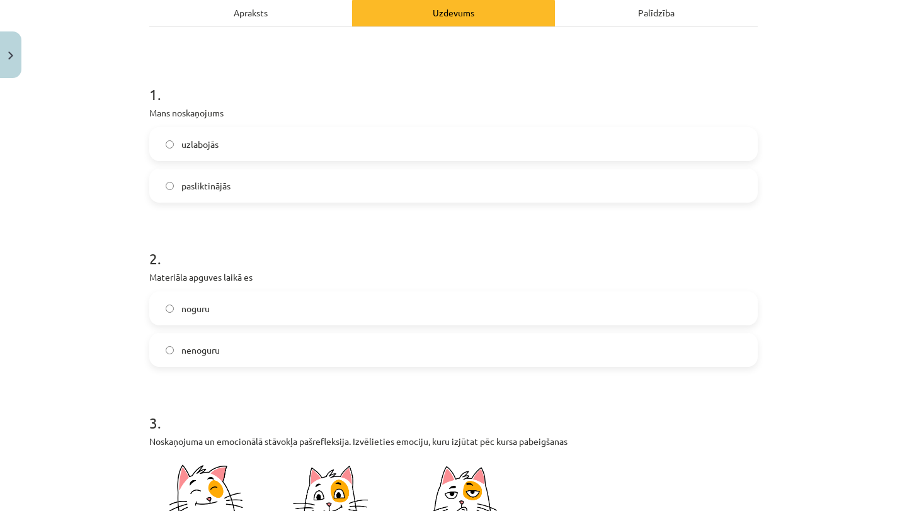
click at [404, 363] on label "nenoguru" at bounding box center [453, 349] width 606 height 31
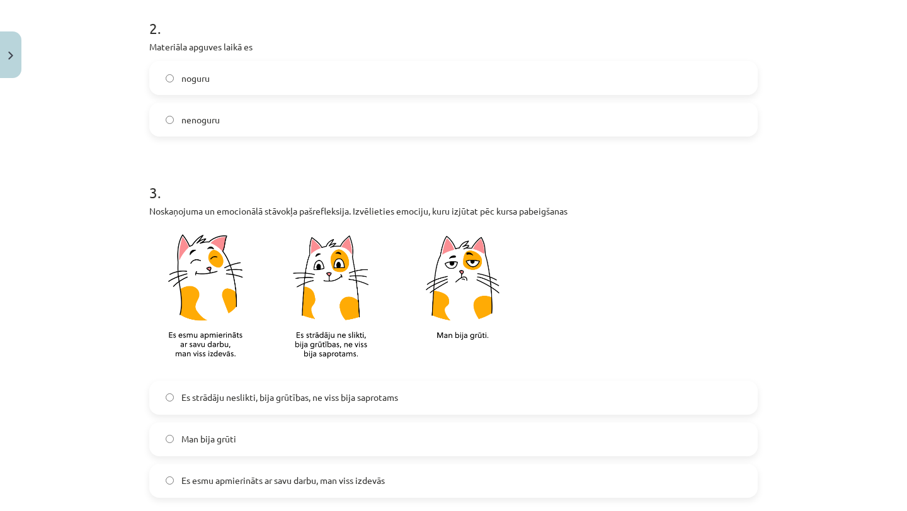
scroll to position [422, 0]
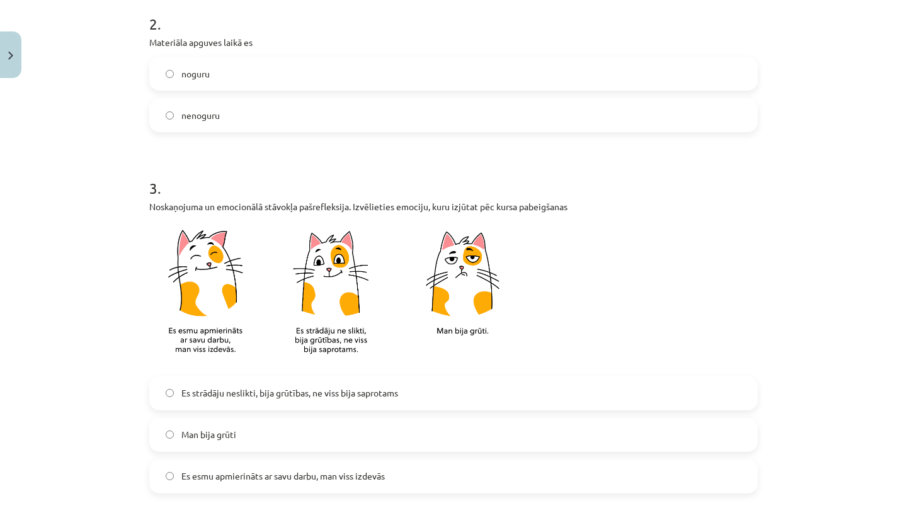
click at [396, 387] on span "Es strādāju neslikti, bija grūtības, ne viss bija saprotams" at bounding box center [289, 393] width 217 height 13
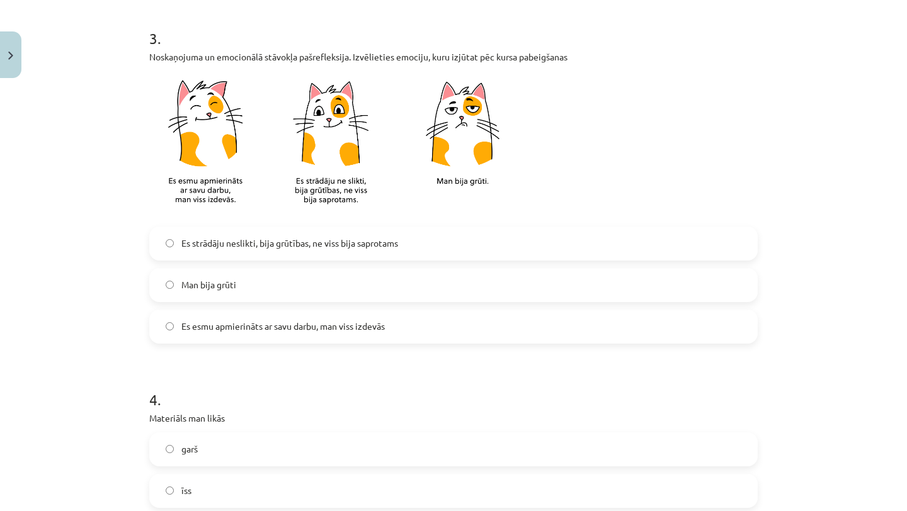
scroll to position [582, 0]
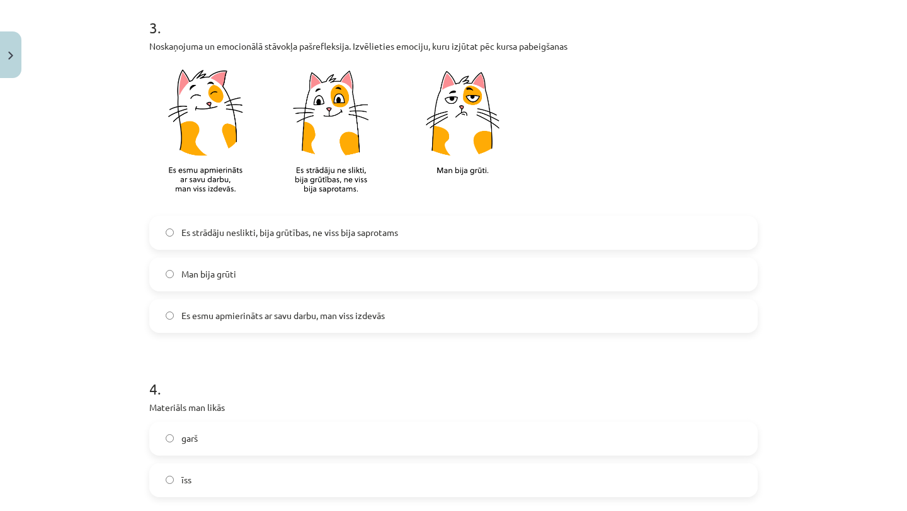
click at [376, 311] on span "Es esmu apmierināts ar savu darbu, man viss izdevās" at bounding box center [282, 315] width 203 height 13
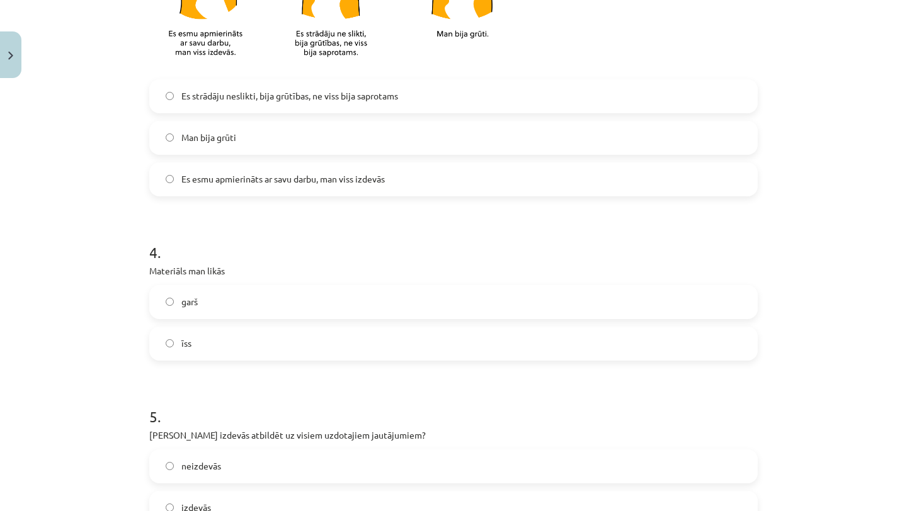
scroll to position [746, 0]
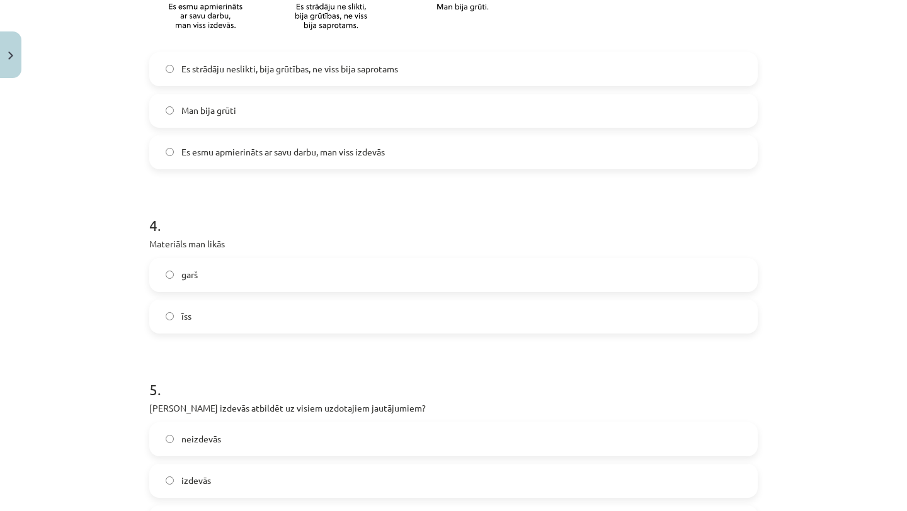
click at [355, 279] on label "garš" at bounding box center [453, 274] width 606 height 31
click at [359, 324] on label "īss" at bounding box center [453, 316] width 606 height 31
click at [354, 294] on div "garš īss" at bounding box center [453, 296] width 608 height 76
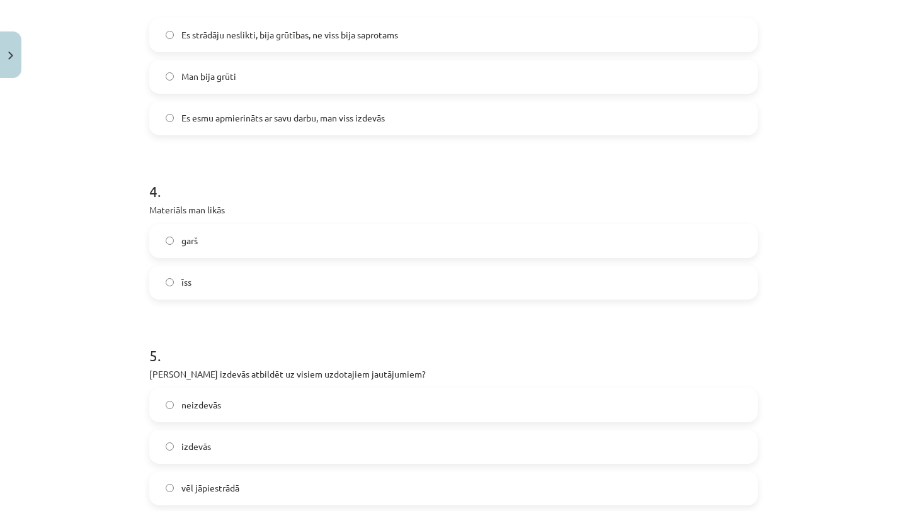
scroll to position [802, 0]
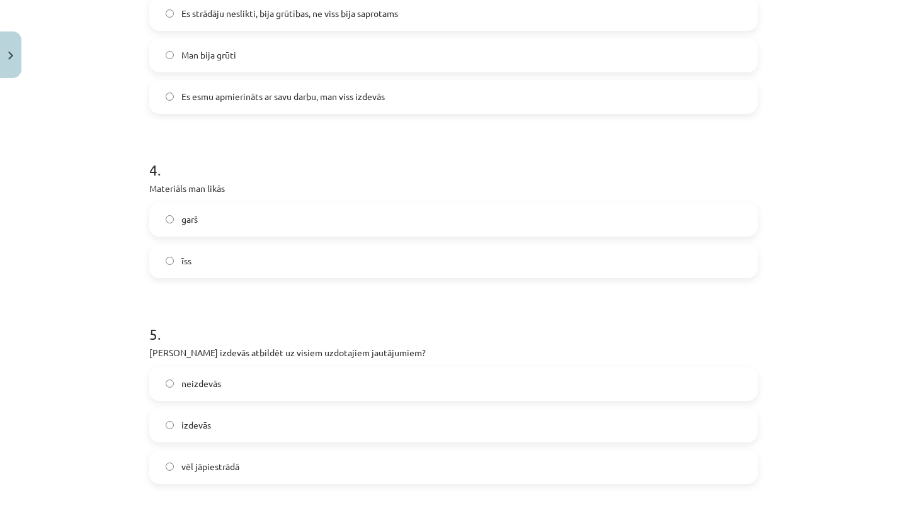
click at [347, 230] on label "garš" at bounding box center [453, 219] width 606 height 31
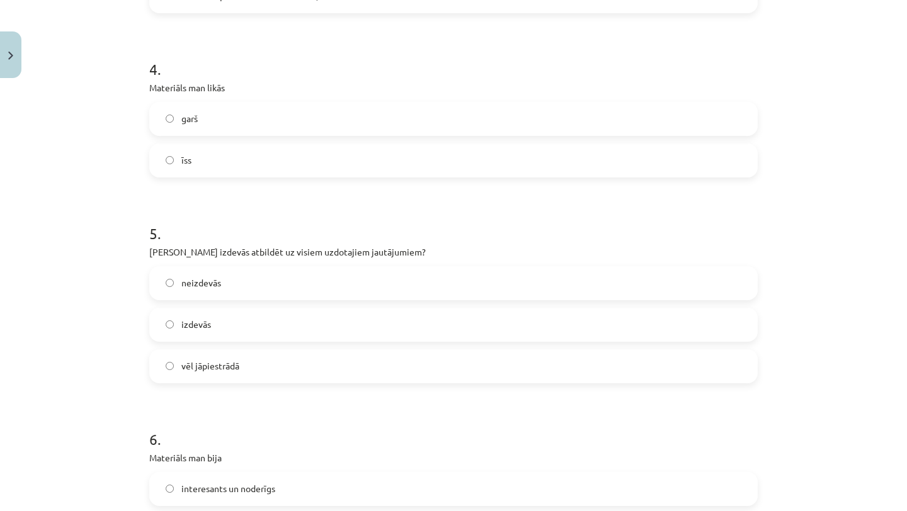
scroll to position [911, 0]
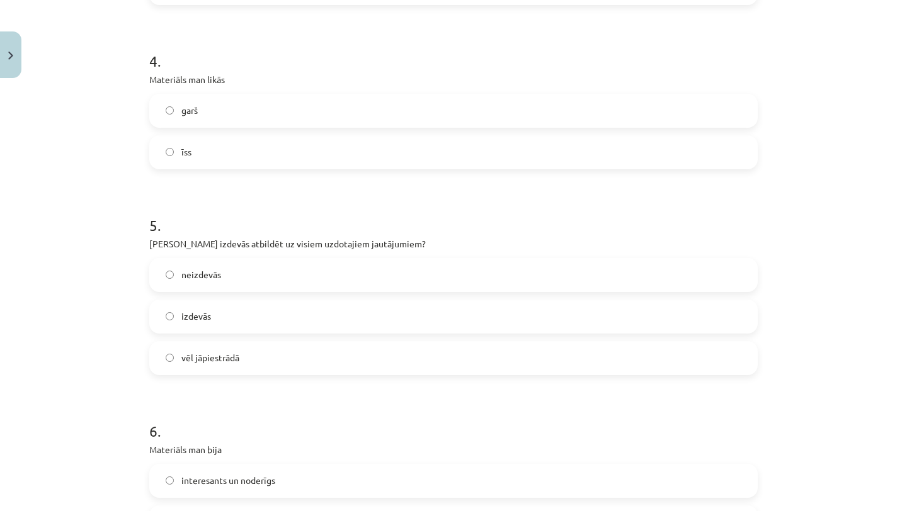
click at [346, 312] on label "izdevās" at bounding box center [453, 316] width 606 height 31
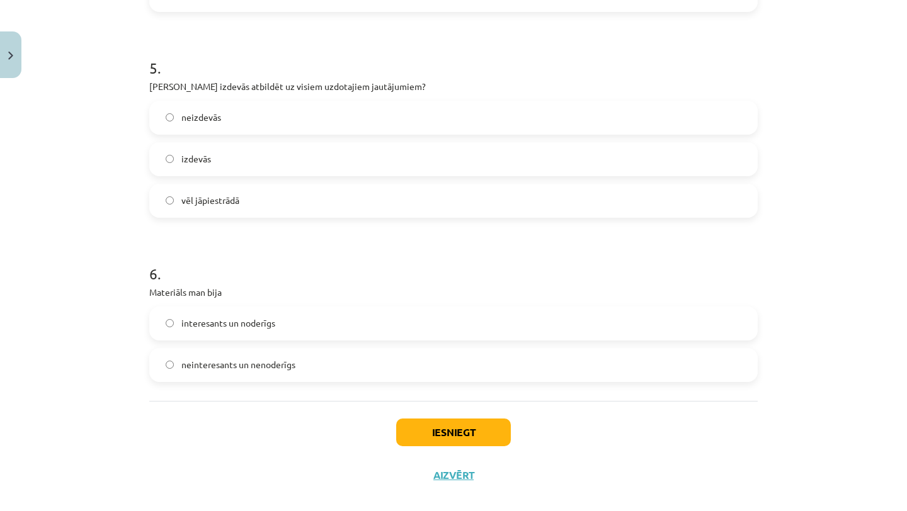
scroll to position [1067, 0]
click at [348, 325] on label "interesants un noderīgs" at bounding box center [453, 324] width 606 height 31
click at [416, 435] on button "Iesniegt" at bounding box center [453, 433] width 115 height 28
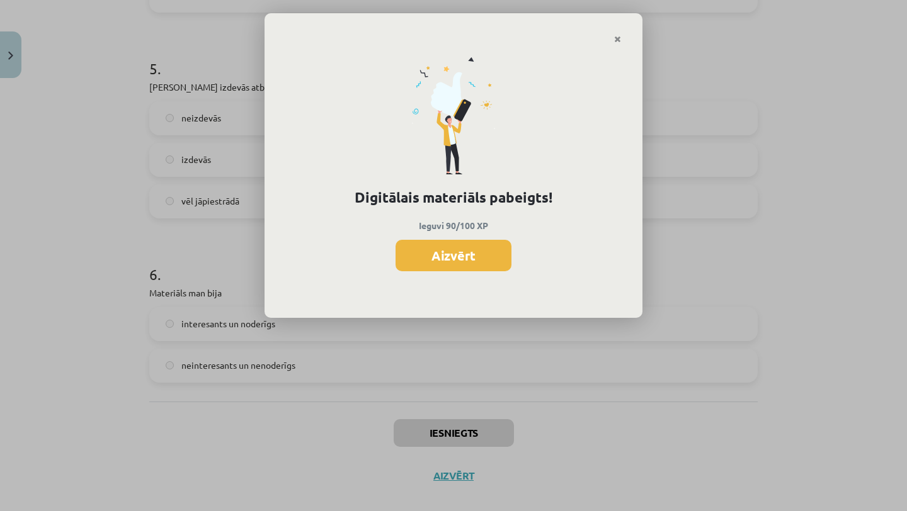
scroll to position [519, 0]
click at [399, 250] on button "Aizvērt" at bounding box center [453, 255] width 116 height 31
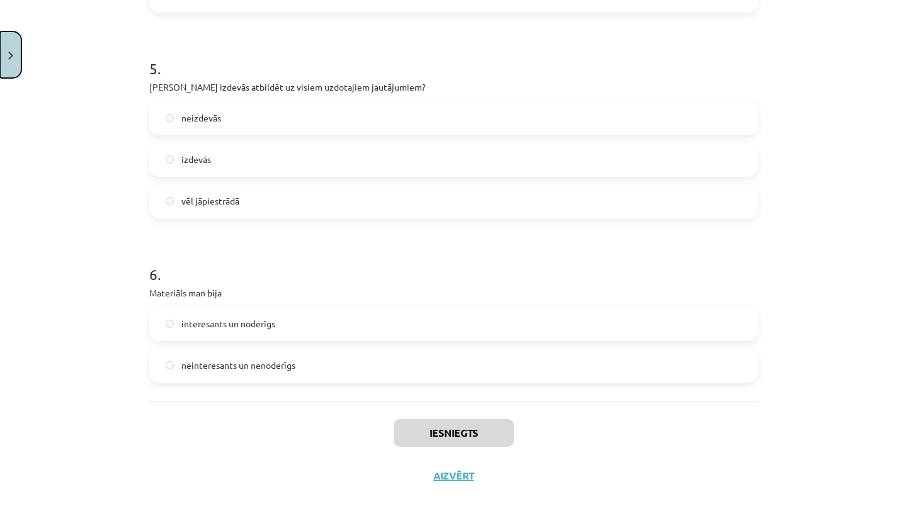
click at [14, 62] on button "Close" at bounding box center [10, 54] width 21 height 47
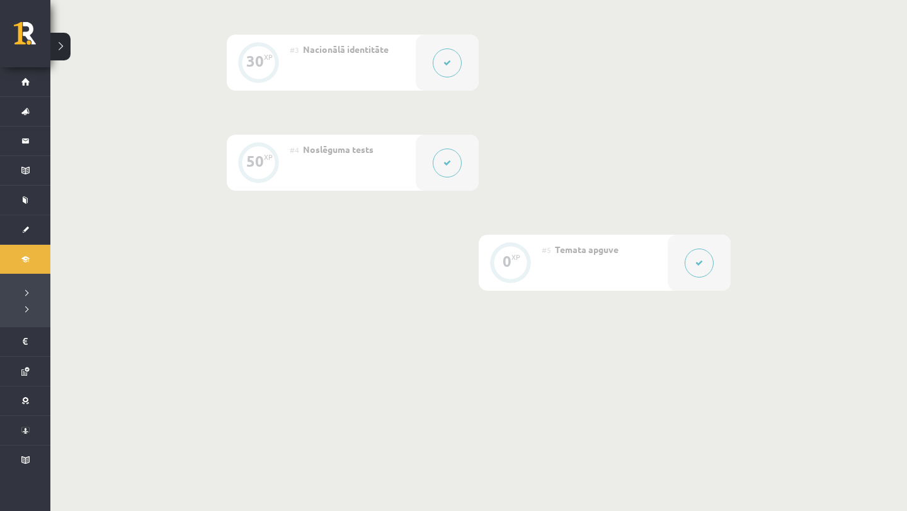
click at [65, 44] on button at bounding box center [60, 47] width 20 height 28
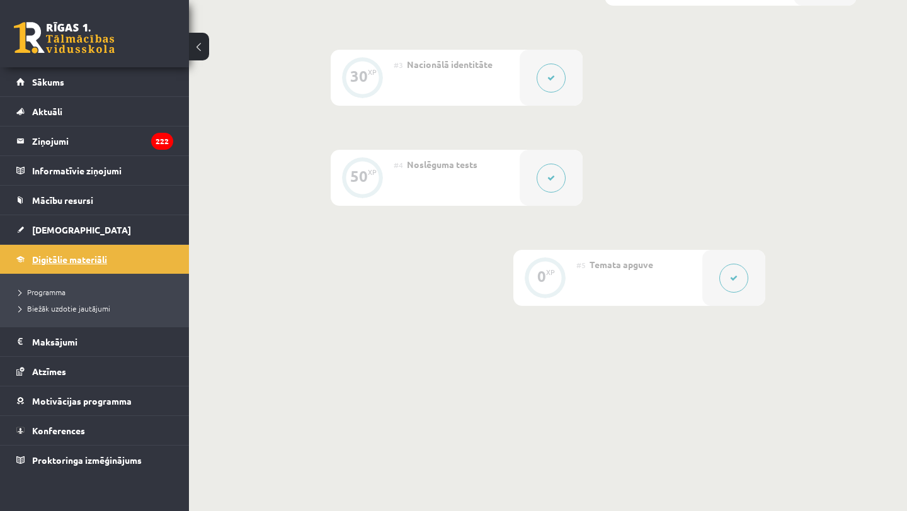
click at [63, 257] on span "Digitālie materiāli" at bounding box center [69, 259] width 75 height 11
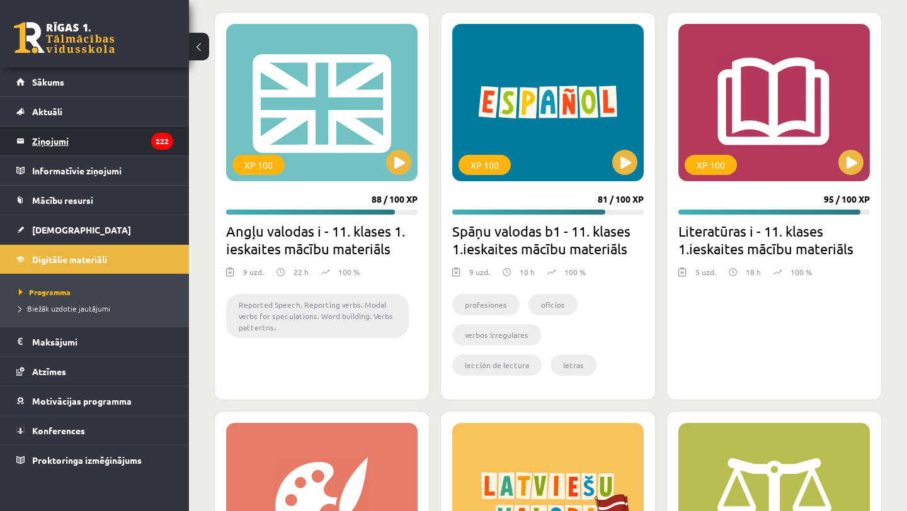
scroll to position [1576, 0]
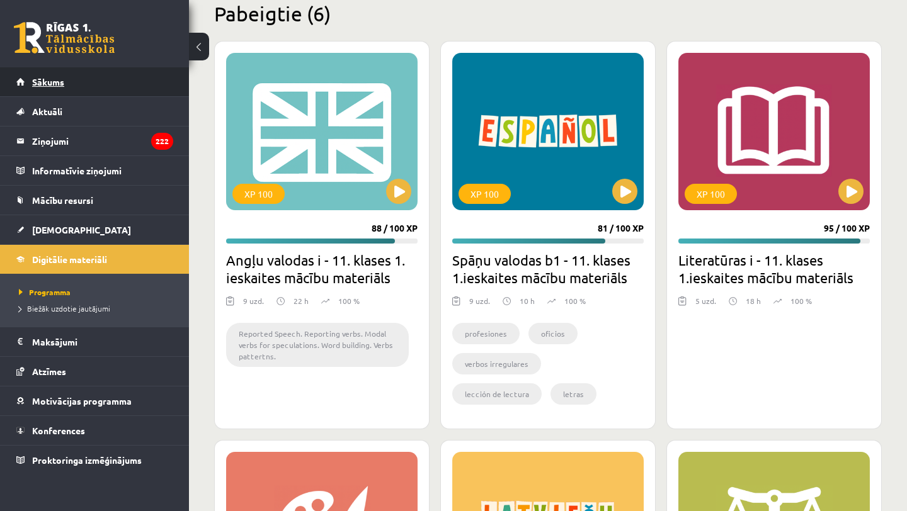
click at [116, 86] on link "Sākums" at bounding box center [94, 81] width 157 height 29
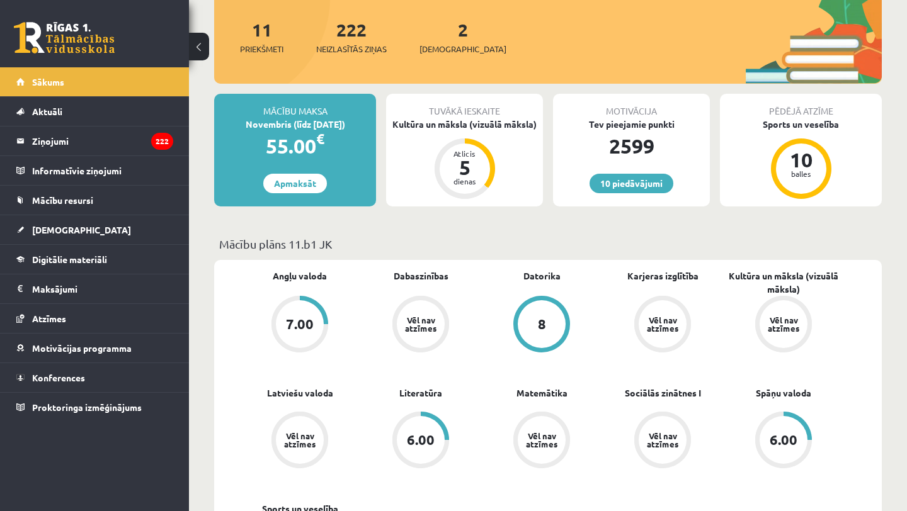
scroll to position [150, 0]
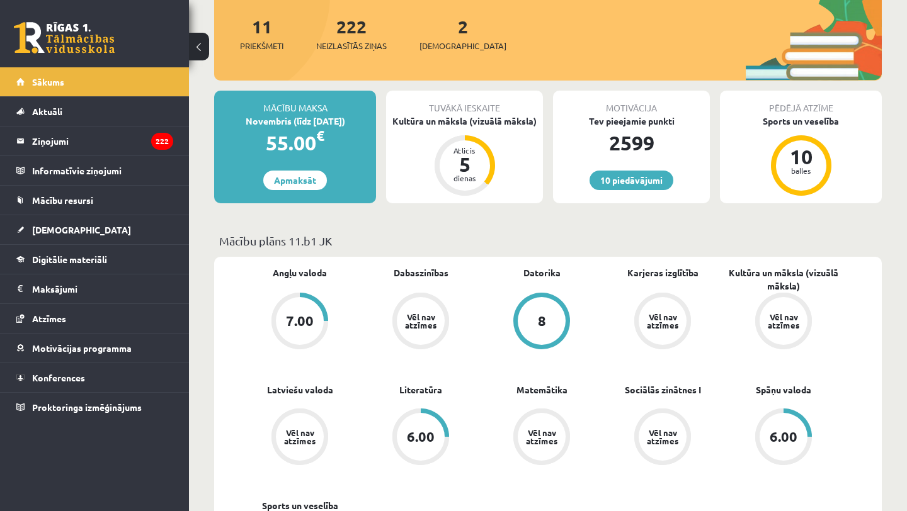
click at [448, 128] on div "Tuvākā ieskaite Kultūra un māksla (vizuālā māksla) Atlicis 5 dienas" at bounding box center [464, 147] width 157 height 113
click at [444, 120] on div "Kultūra un māksla (vizuālā māksla)" at bounding box center [464, 121] width 157 height 13
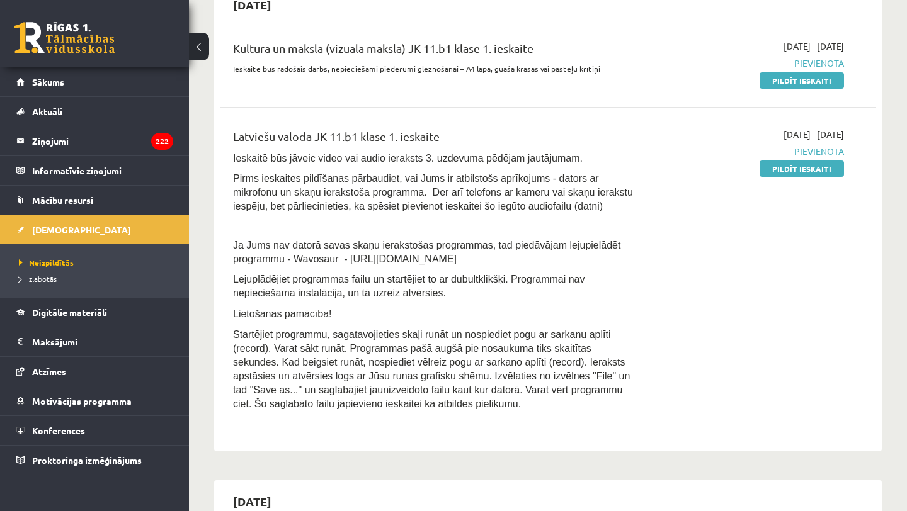
scroll to position [305, 0]
